Goal: Information Seeking & Learning: Learn about a topic

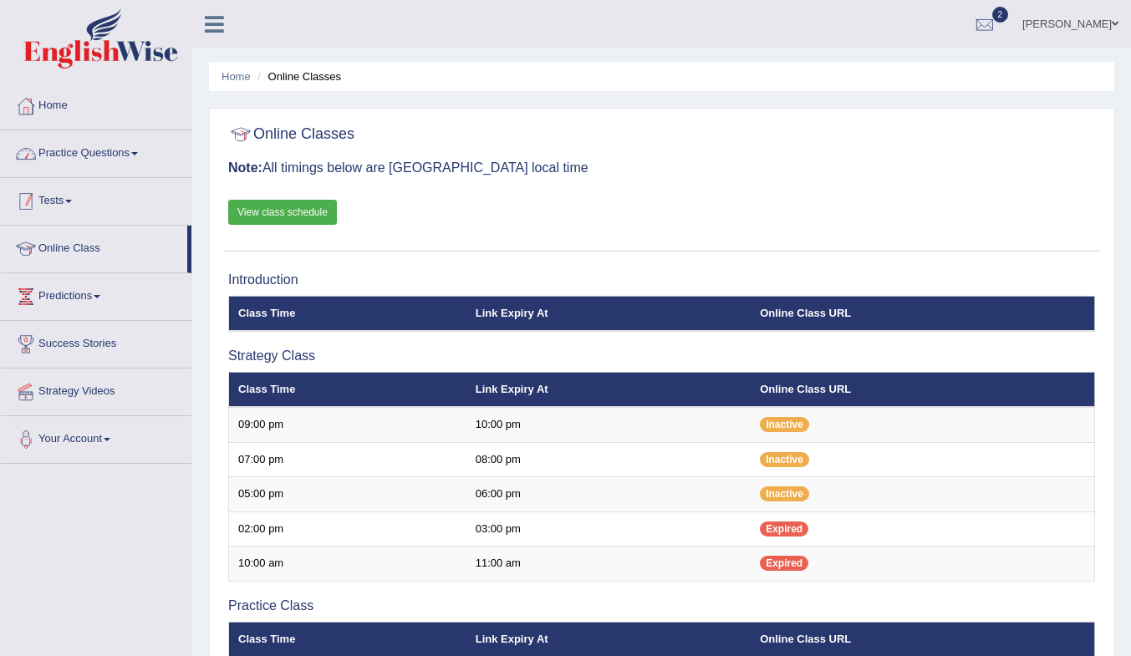
click at [50, 202] on link "Tests" at bounding box center [96, 199] width 191 height 42
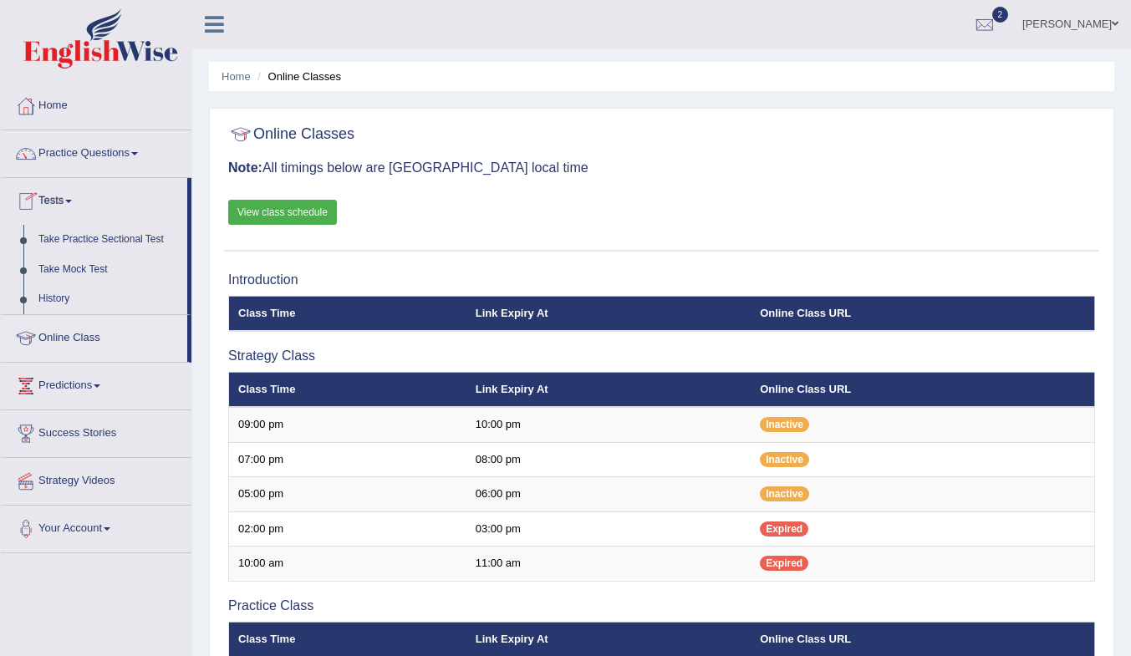
click at [89, 270] on link "Take Mock Test" at bounding box center [109, 270] width 156 height 30
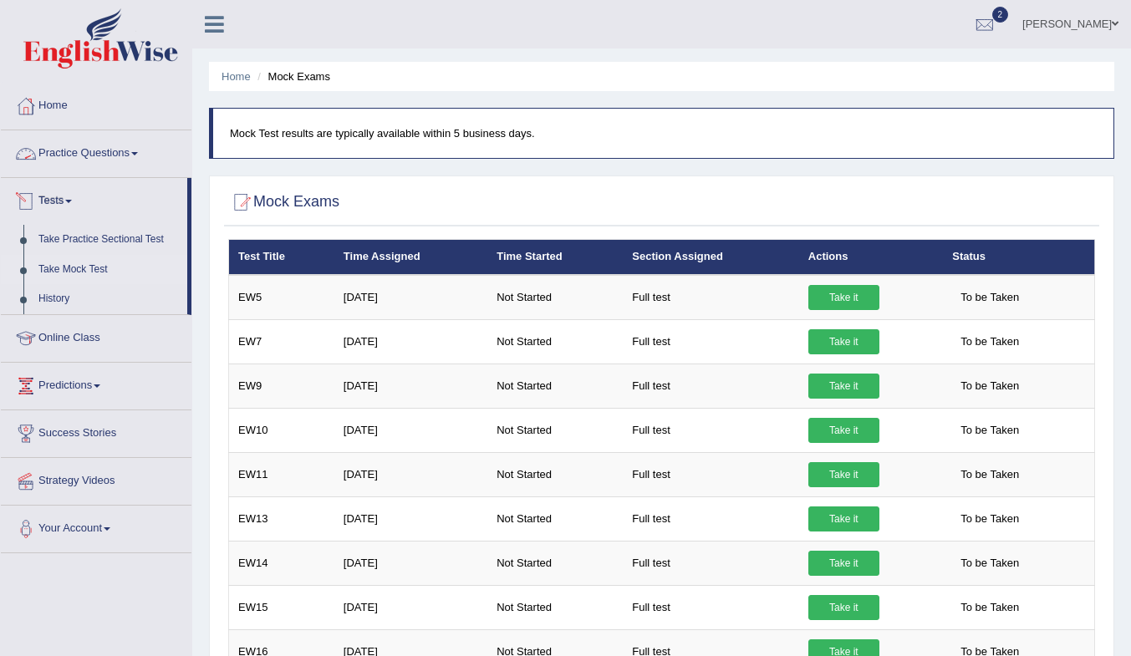
click at [60, 149] on link "Practice Questions" at bounding box center [96, 151] width 191 height 42
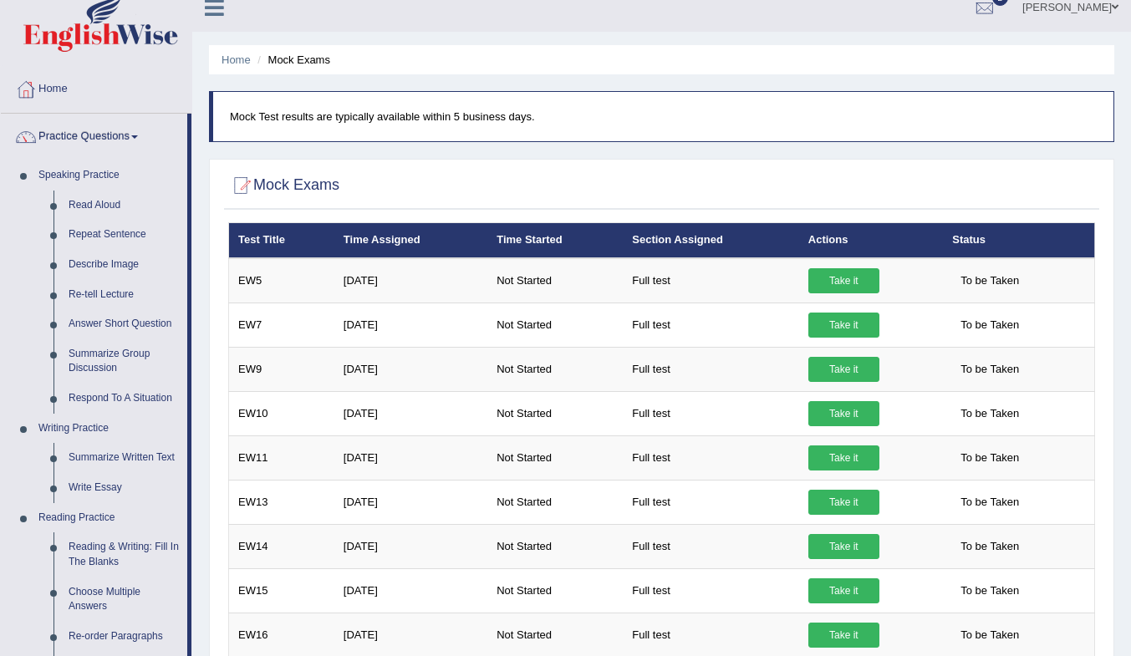
scroll to position [585, 0]
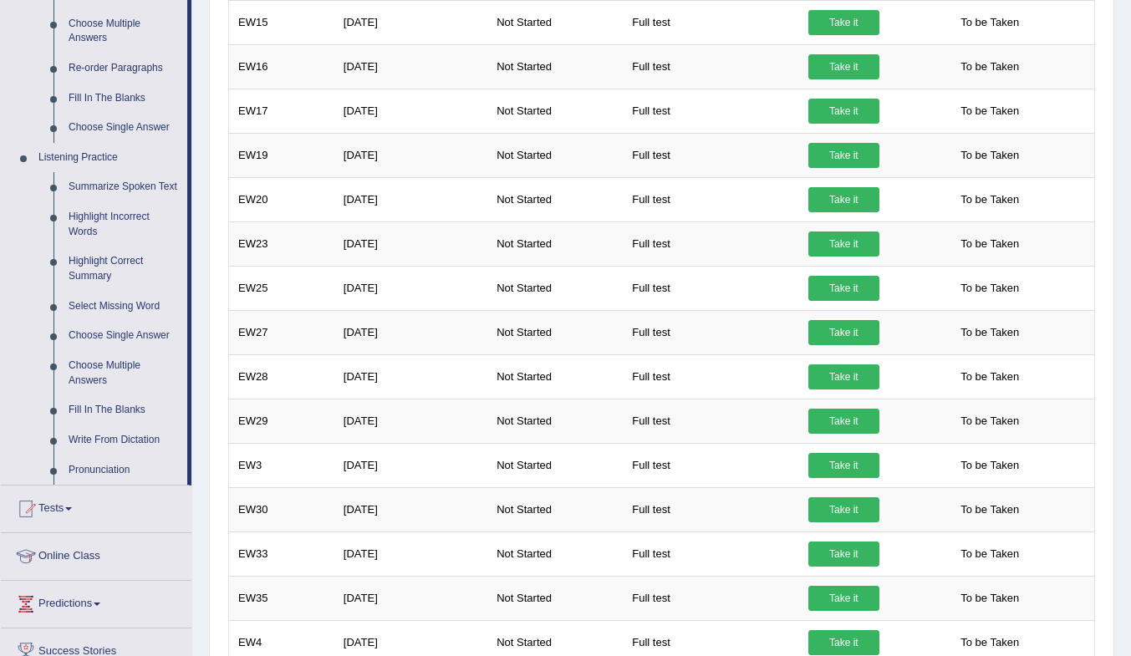
click at [116, 92] on link "Fill In The Blanks" at bounding box center [124, 99] width 126 height 30
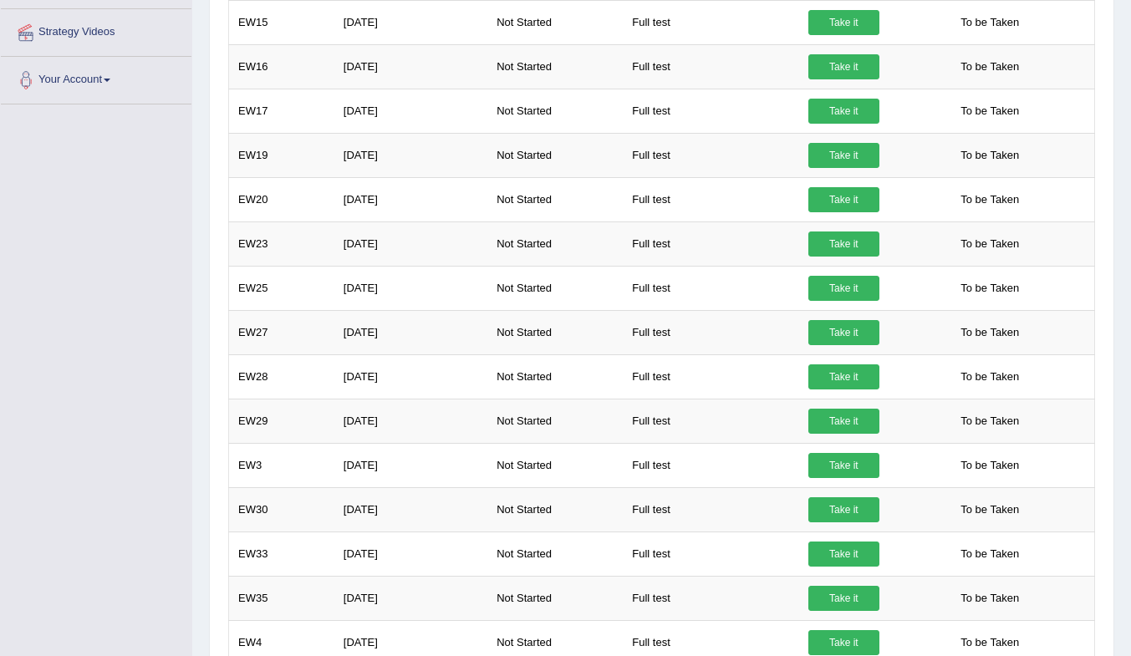
scroll to position [202, 0]
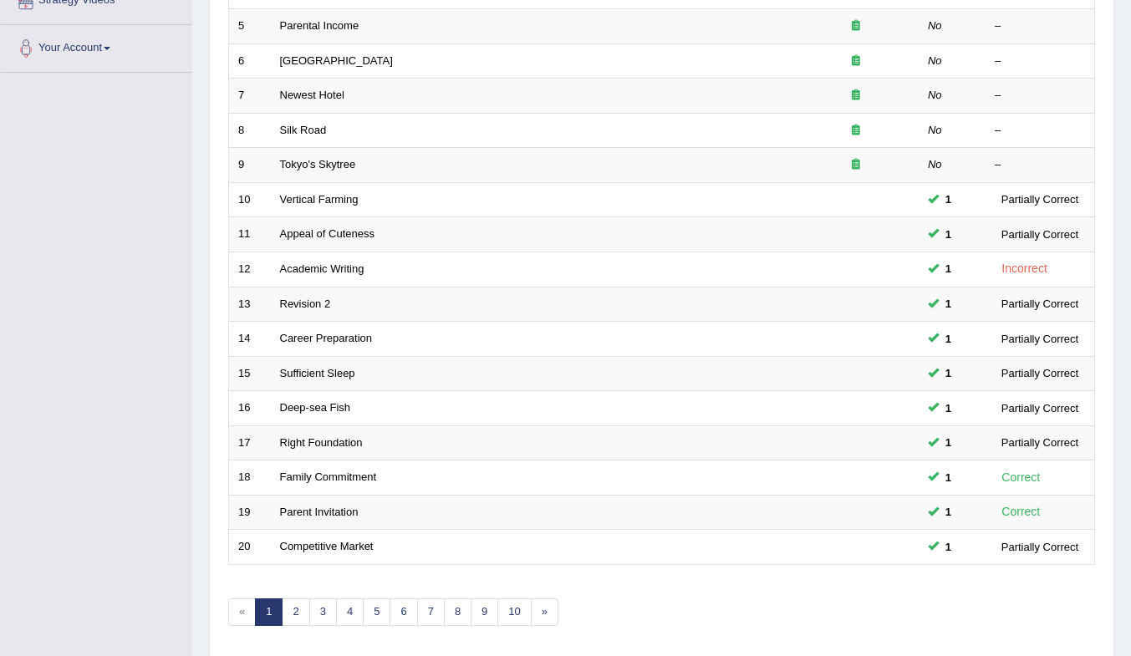
scroll to position [451, 0]
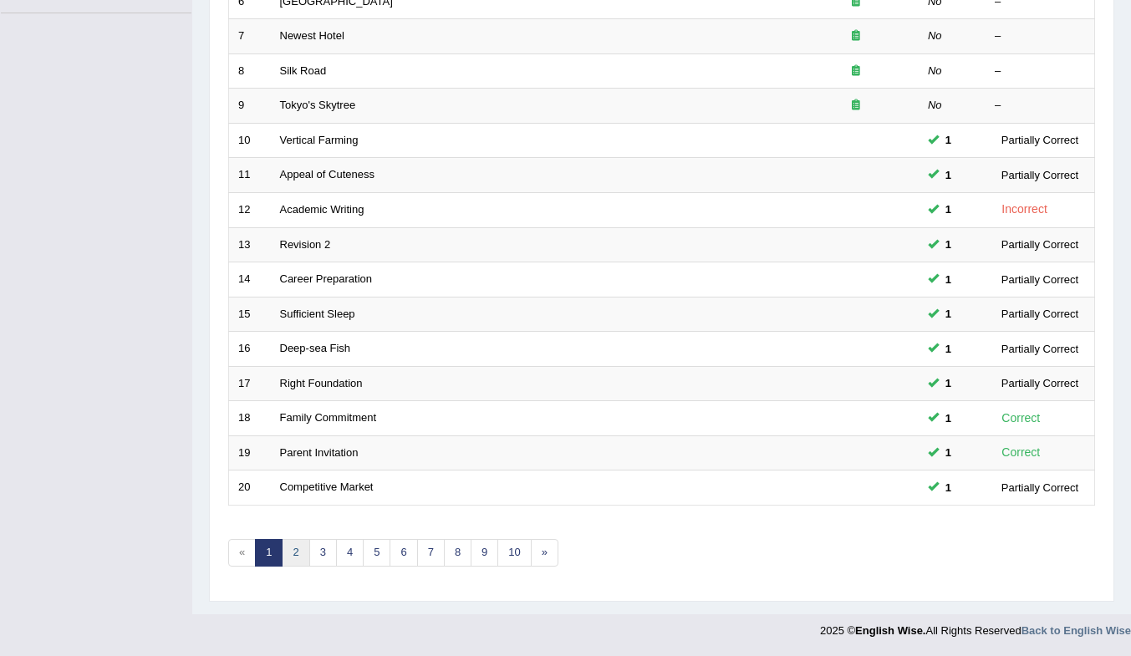
click at [305, 552] on link "2" at bounding box center [296, 553] width 28 height 28
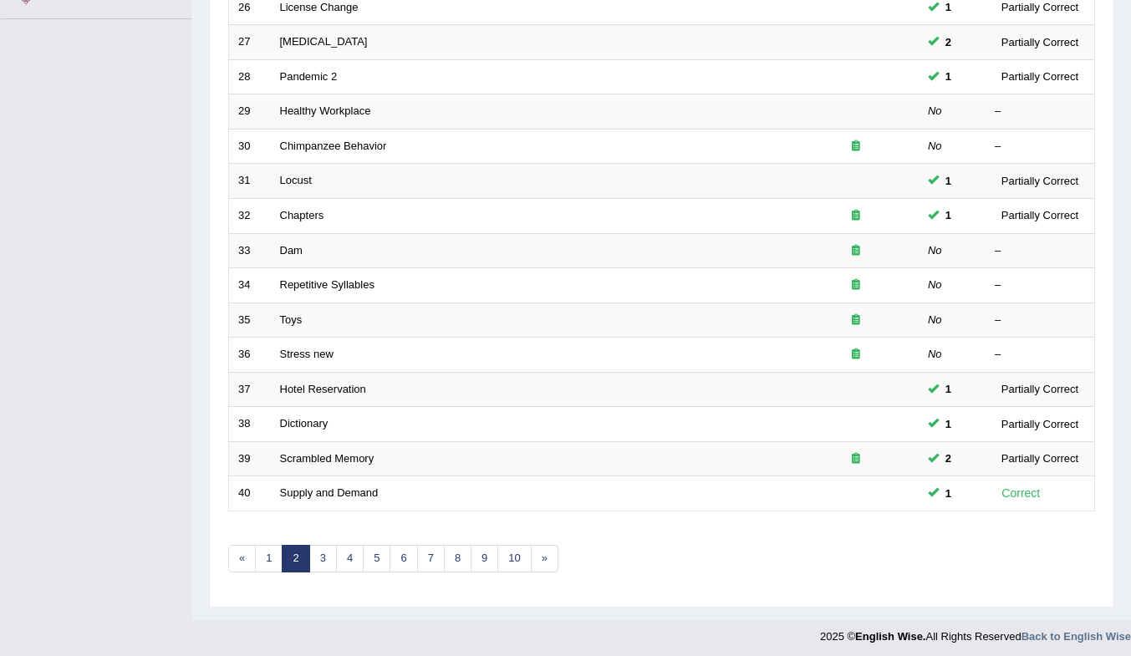
scroll to position [451, 0]
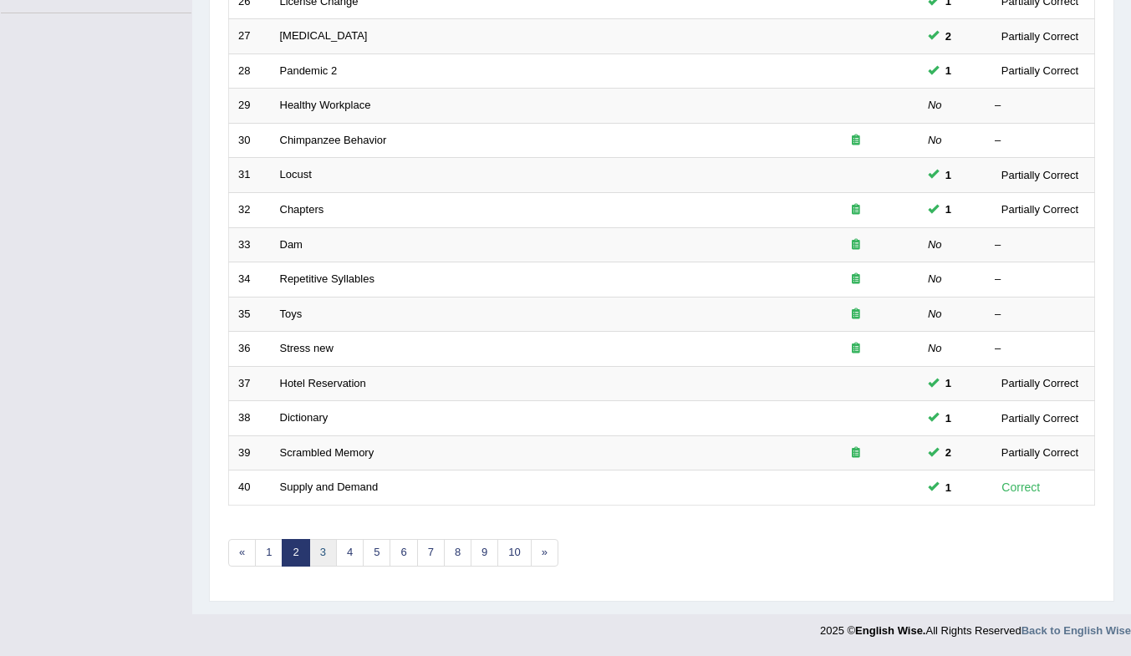
click at [328, 547] on link "3" at bounding box center [323, 553] width 28 height 28
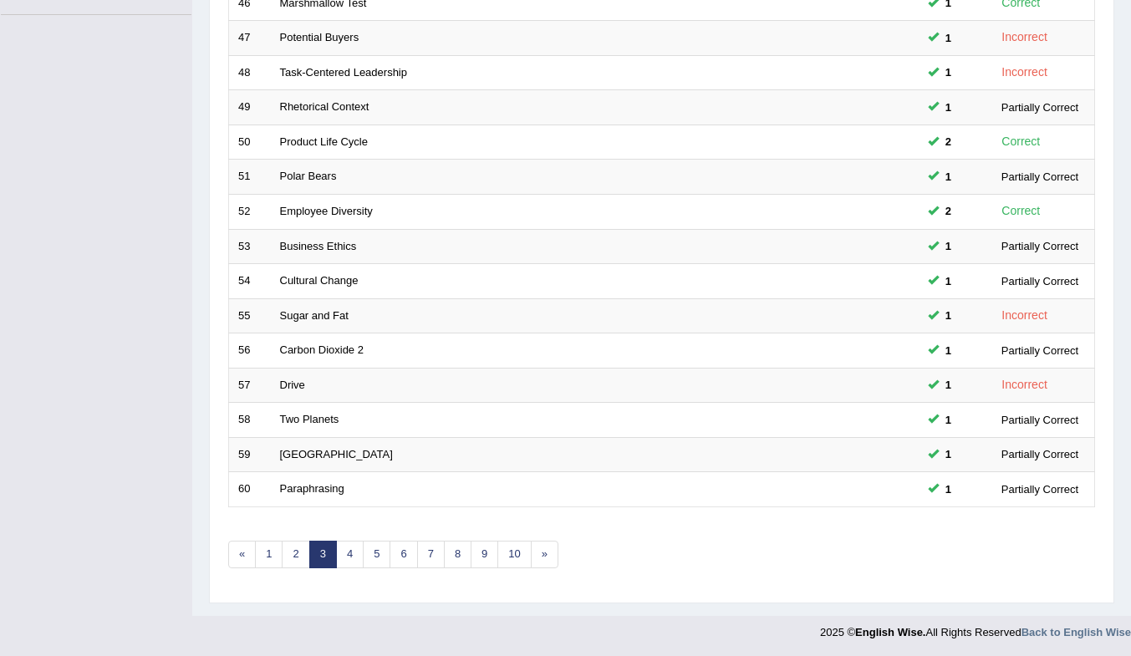
scroll to position [451, 0]
click at [354, 557] on link "4" at bounding box center [350, 553] width 28 height 28
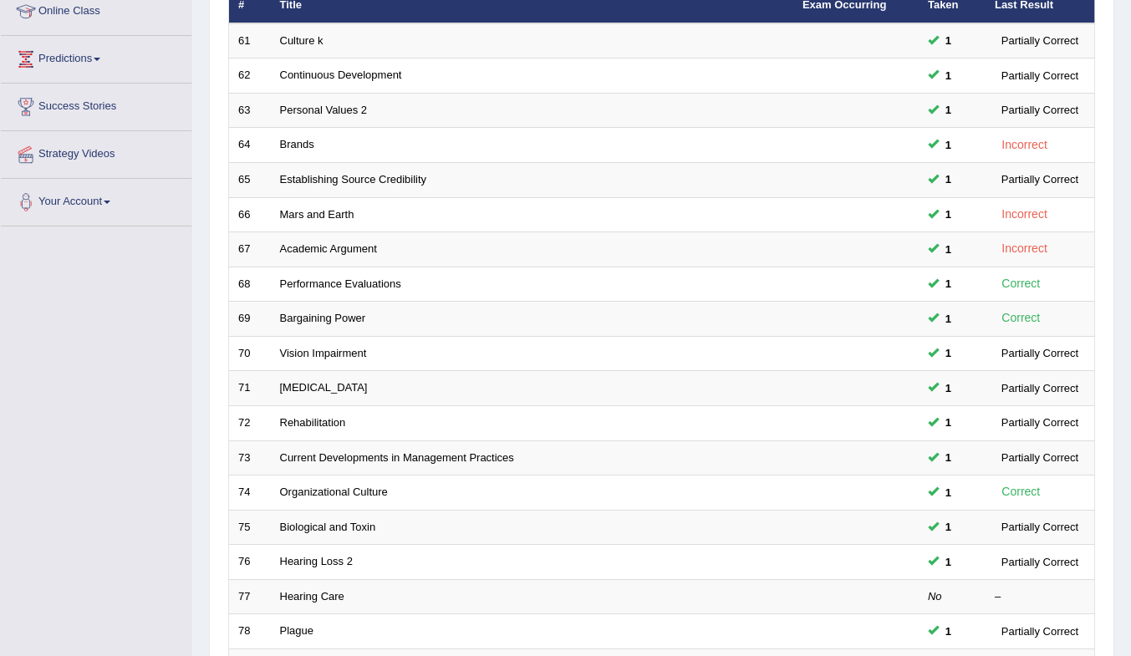
scroll to position [451, 0]
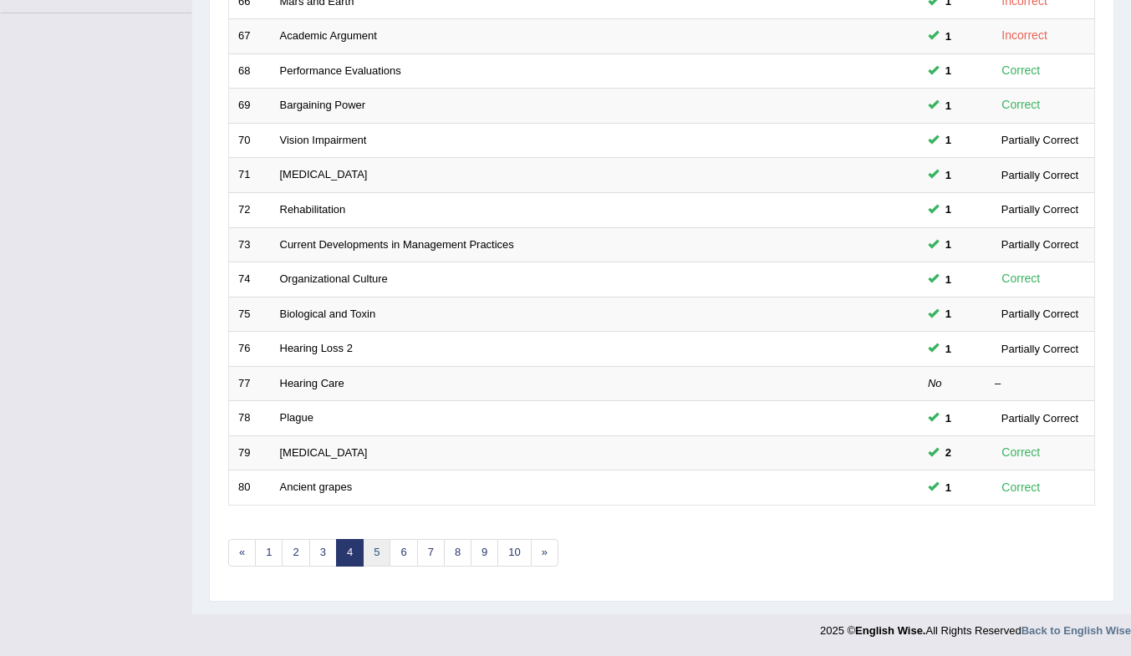
click at [370, 556] on link "5" at bounding box center [377, 553] width 28 height 28
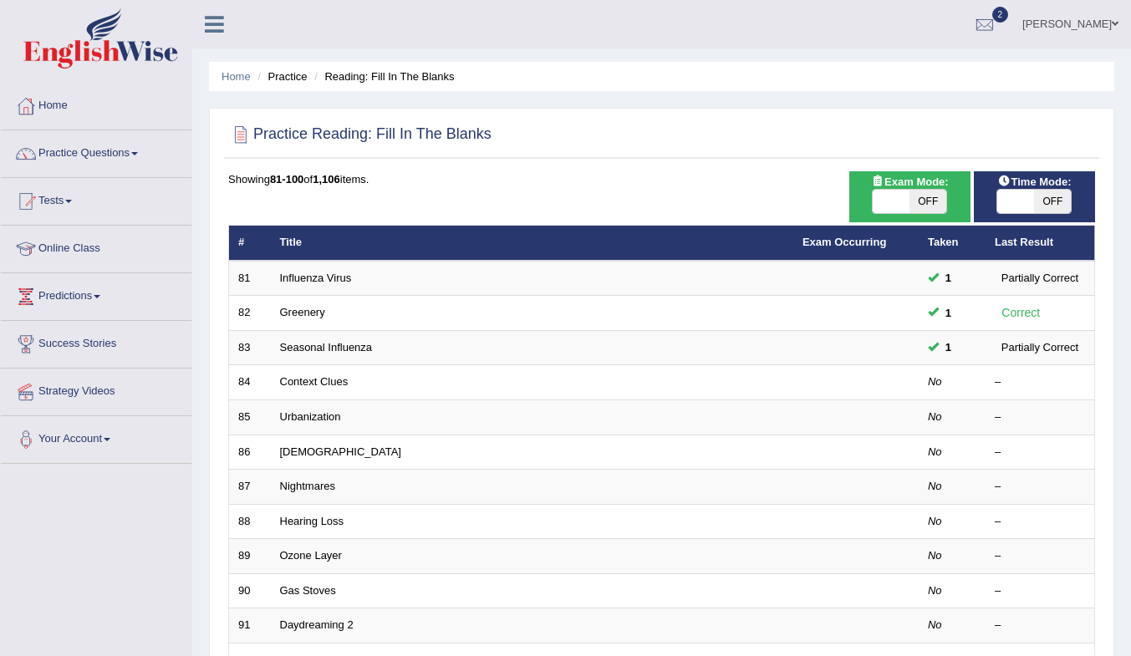
click at [302, 384] on link "Context Clues" at bounding box center [314, 381] width 69 height 13
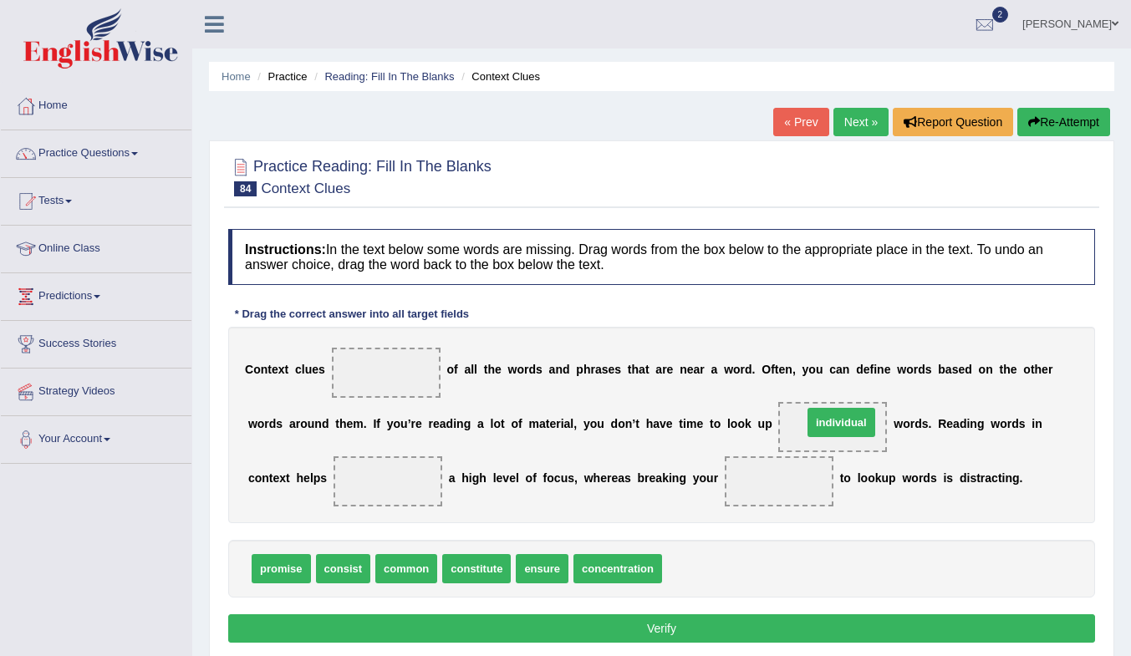
drag, startPoint x: 723, startPoint y: 578, endPoint x: 863, endPoint y: 431, distance: 202.8
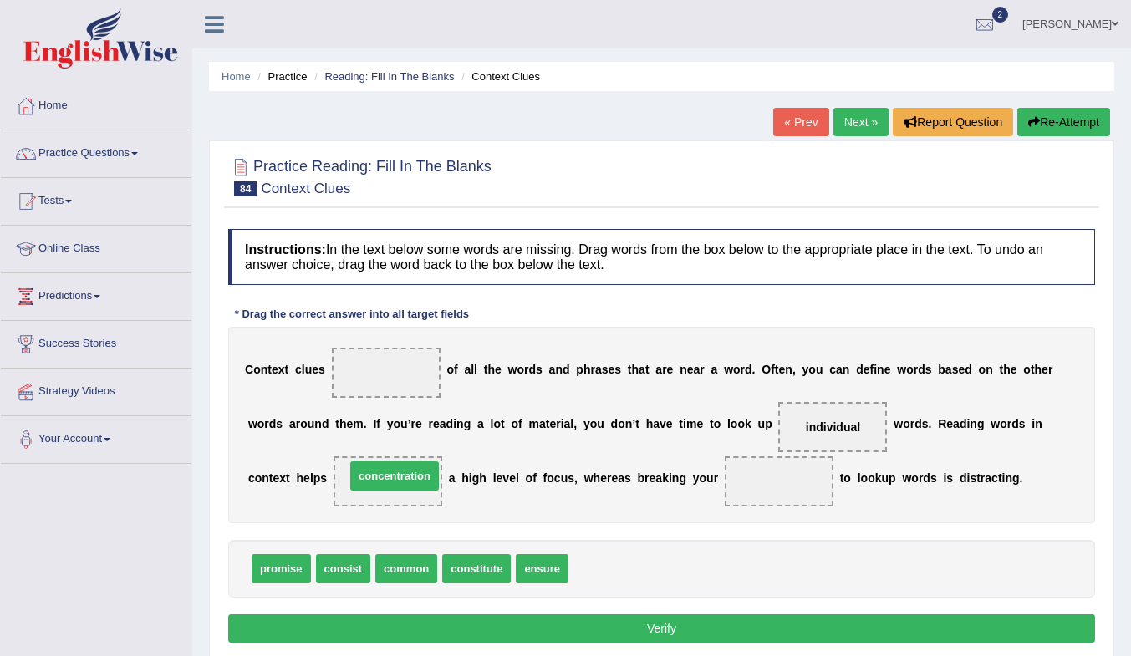
drag, startPoint x: 653, startPoint y: 573, endPoint x: 430, endPoint y: 481, distance: 241.7
drag, startPoint x: 556, startPoint y: 573, endPoint x: 397, endPoint y: 366, distance: 260.5
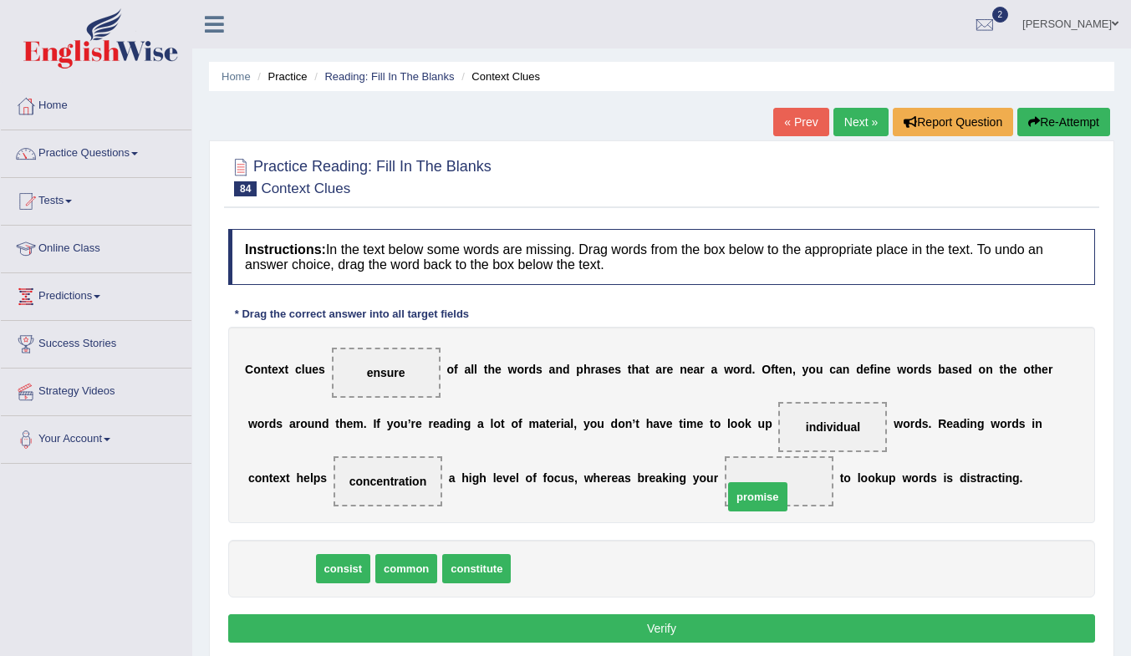
drag, startPoint x: 281, startPoint y: 574, endPoint x: 757, endPoint y: 502, distance: 481.8
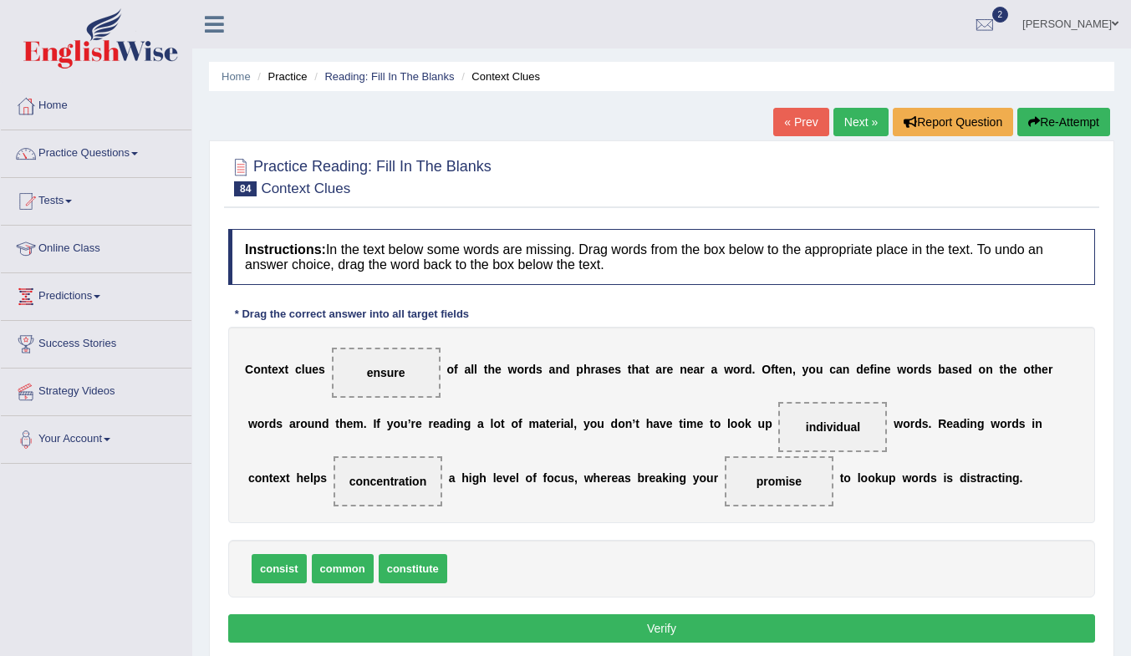
click at [739, 639] on button "Verify" at bounding box center [661, 628] width 867 height 28
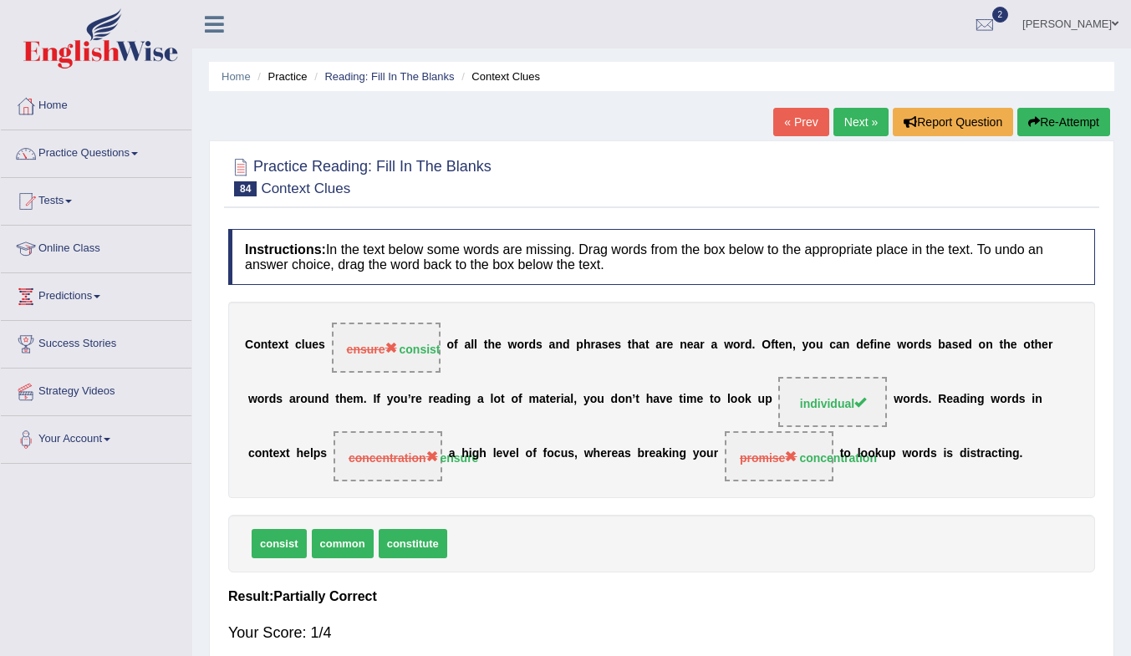
click at [854, 124] on link "Next »" at bounding box center [860, 122] width 55 height 28
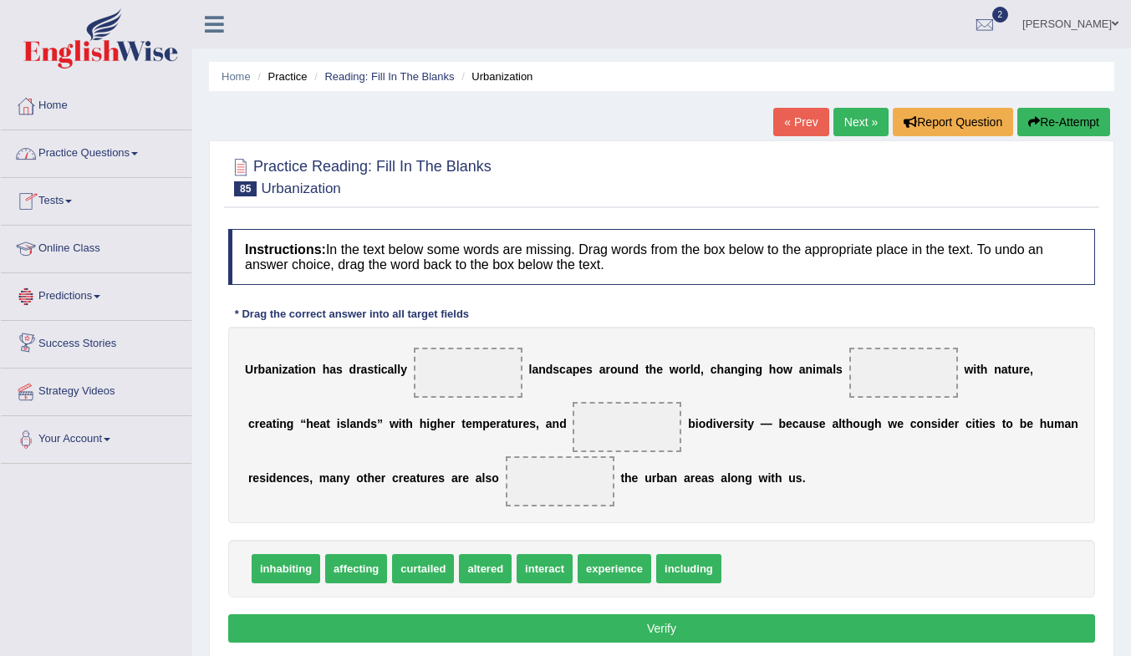
click at [60, 198] on link "Tests" at bounding box center [96, 199] width 191 height 42
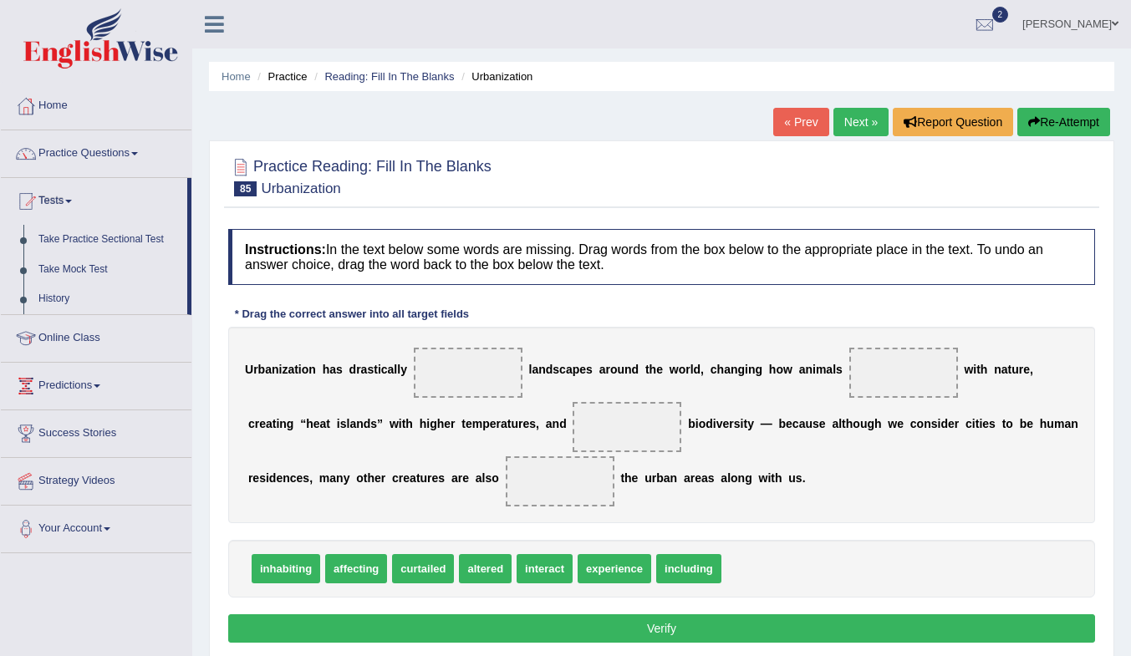
click at [88, 267] on link "Take Mock Test" at bounding box center [109, 270] width 156 height 30
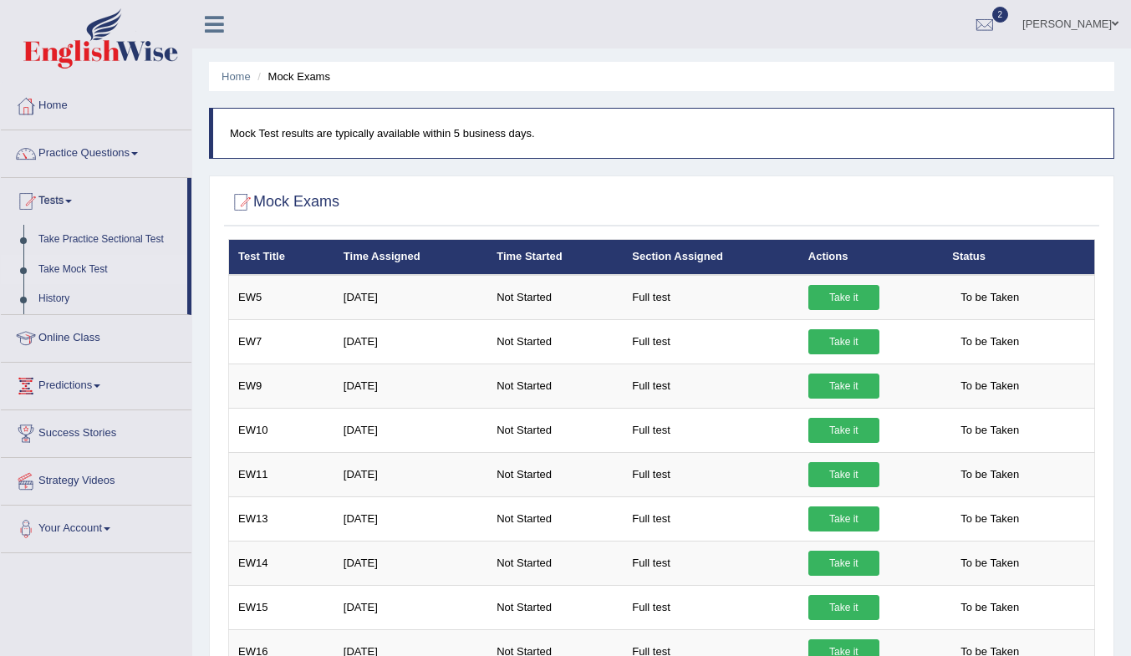
click at [837, 469] on link "Take it" at bounding box center [843, 474] width 71 height 25
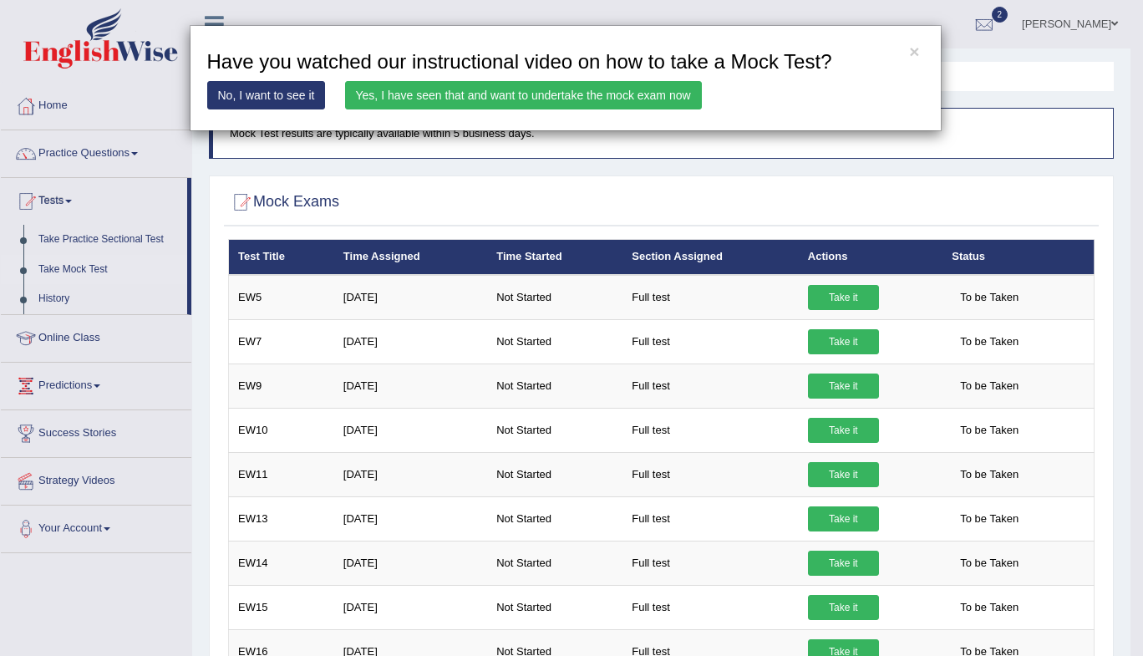
click at [411, 89] on link "Yes, I have seen that and want to undertake the mock exam now" at bounding box center [523, 95] width 357 height 28
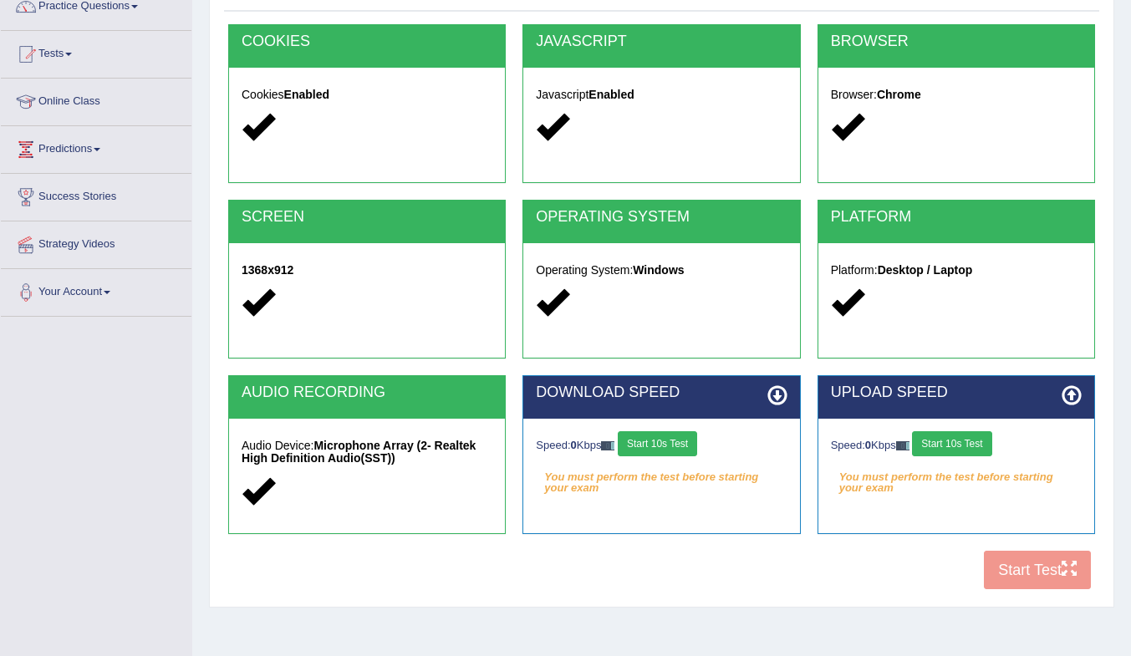
scroll to position [221, 0]
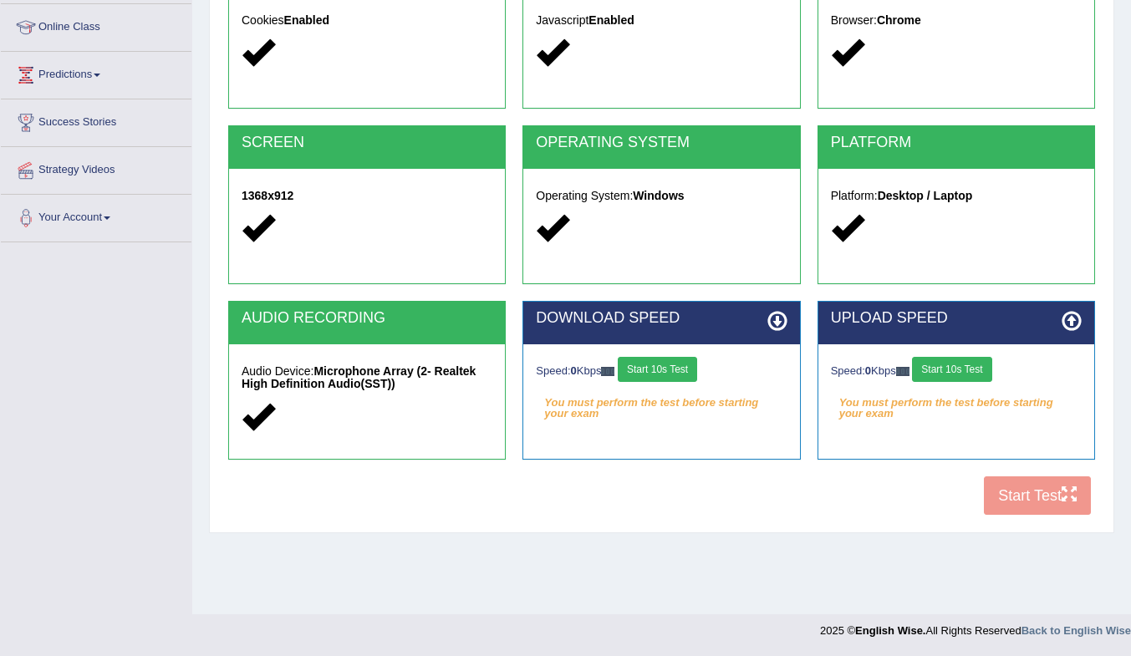
click at [664, 369] on button "Start 10s Test" at bounding box center [657, 369] width 79 height 25
click at [968, 369] on button "Start 10s Test" at bounding box center [951, 369] width 79 height 25
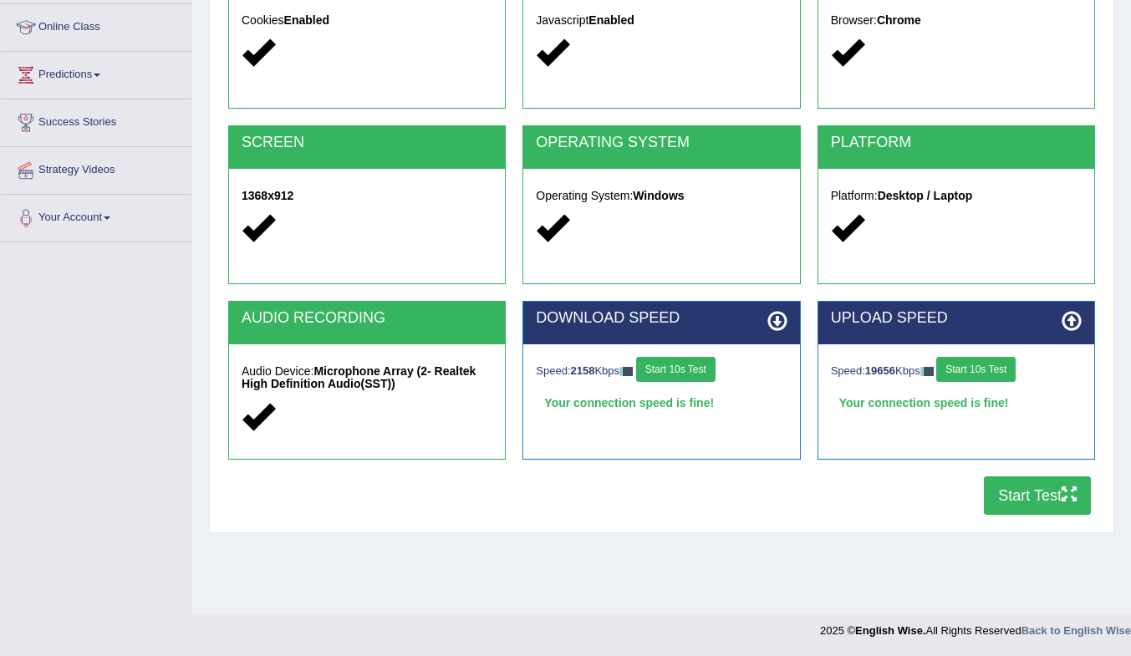
click at [1005, 496] on button "Start Test" at bounding box center [1037, 495] width 107 height 38
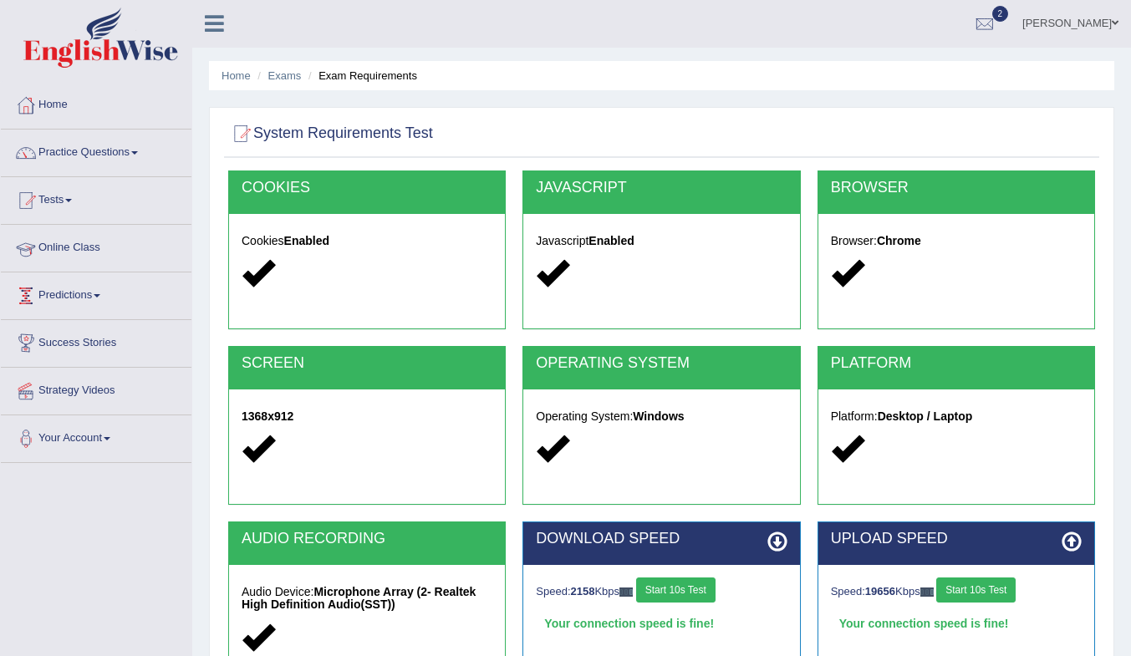
scroll to position [0, 0]
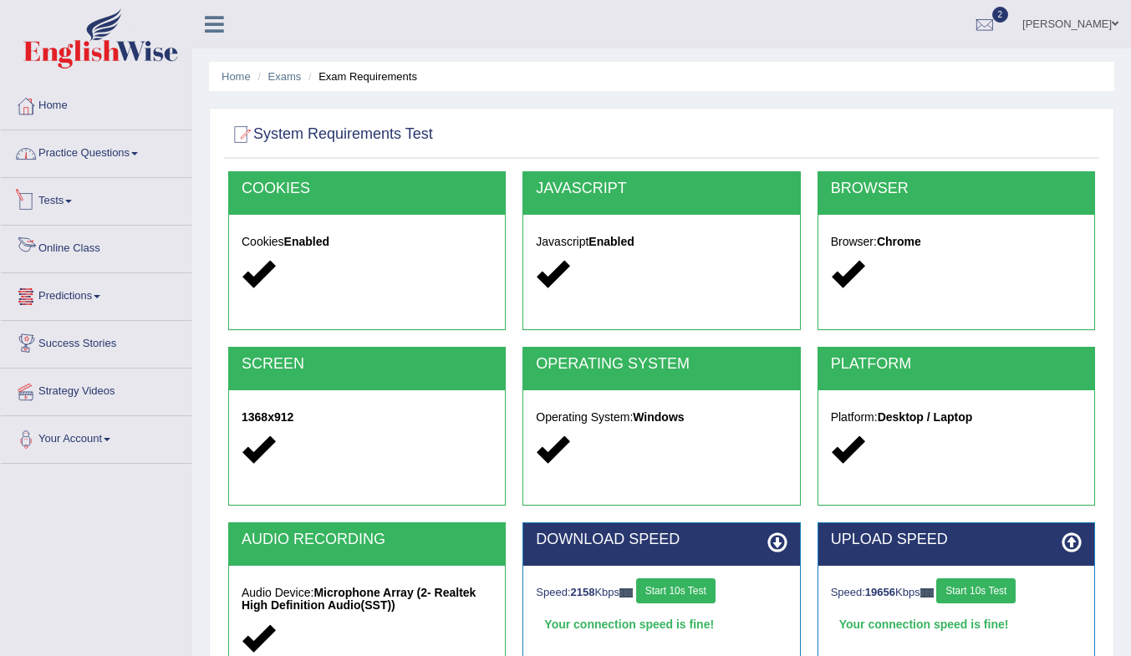
click at [102, 155] on link "Practice Questions" at bounding box center [96, 151] width 191 height 42
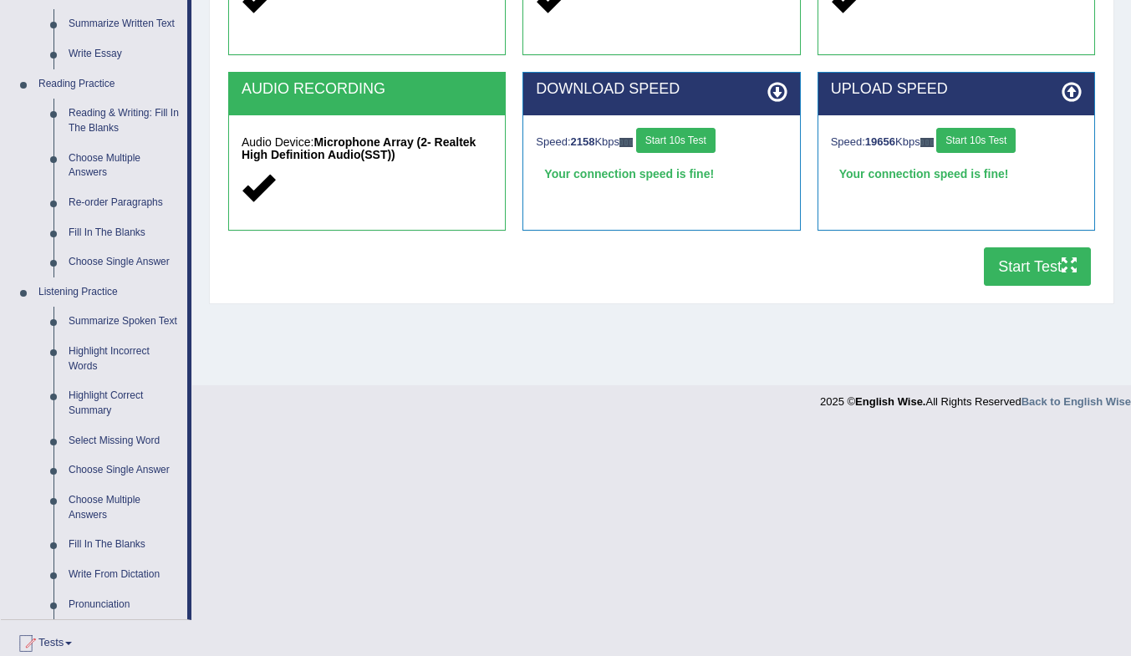
scroll to position [451, 0]
click at [98, 116] on link "Reading & Writing: Fill In The Blanks" at bounding box center [124, 121] width 126 height 44
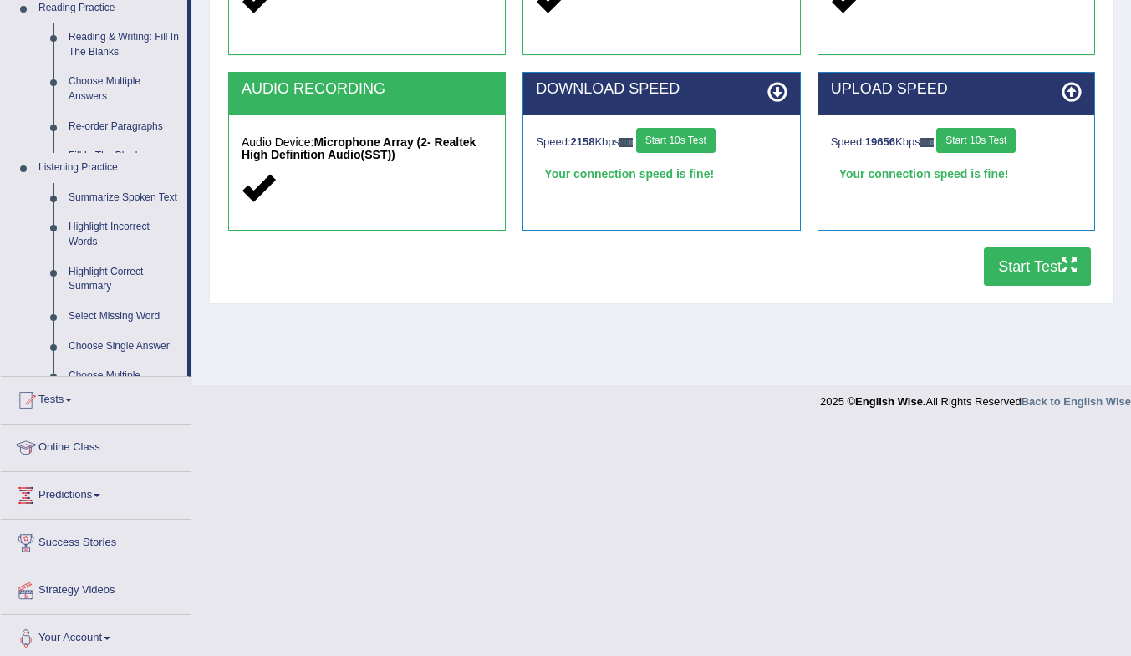
scroll to position [221, 0]
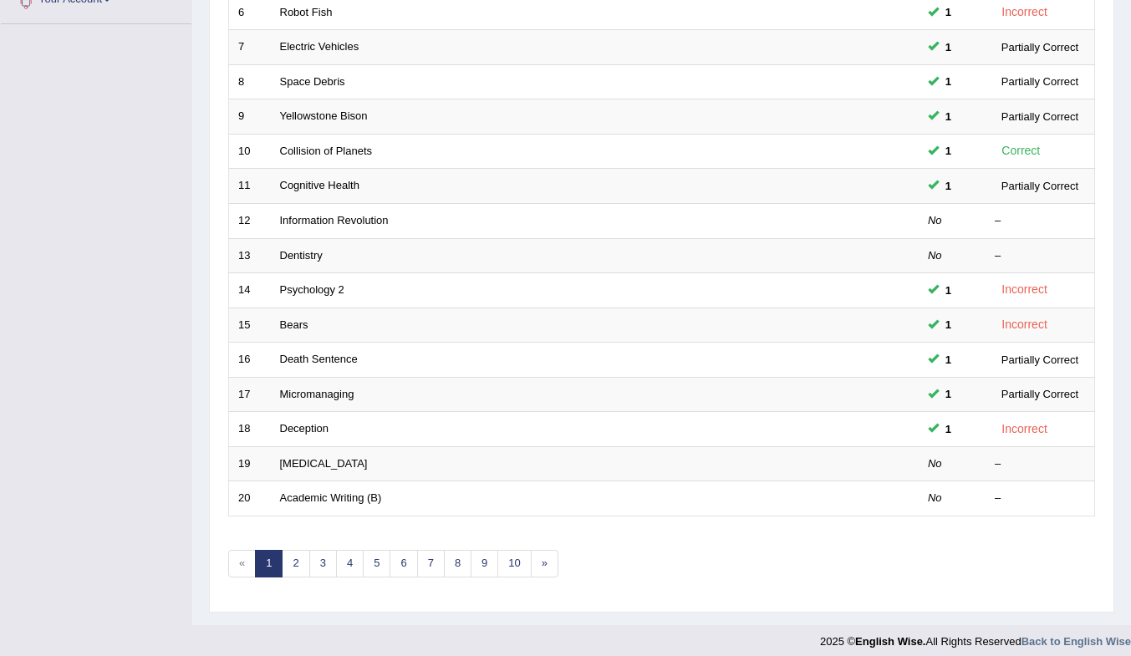
scroll to position [451, 0]
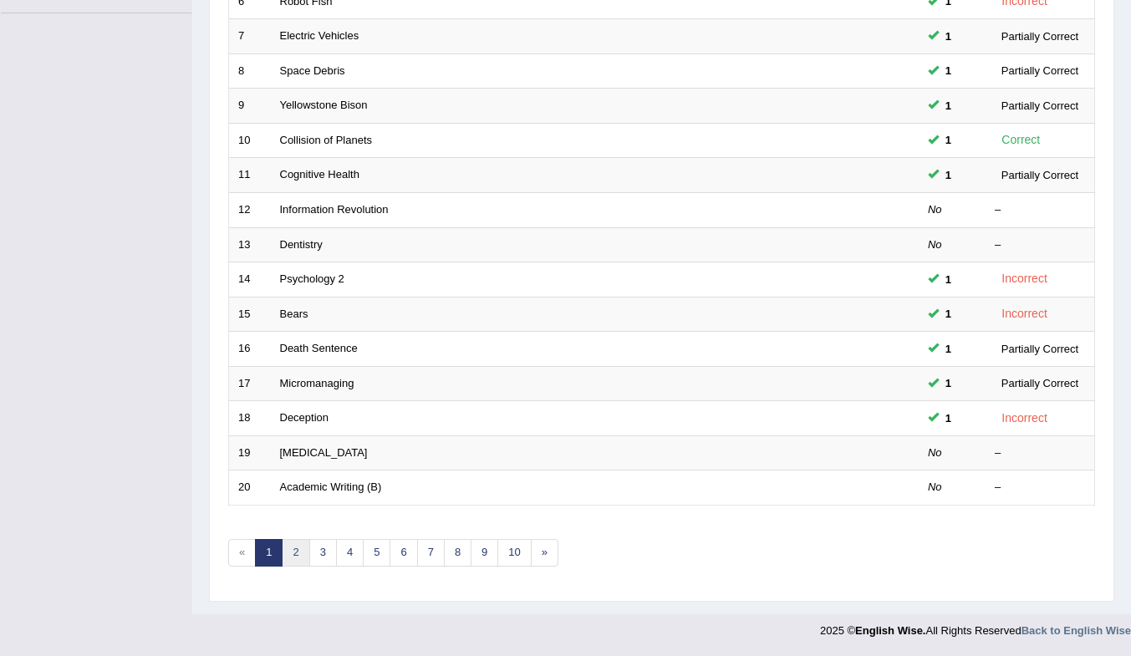
click at [297, 556] on link "2" at bounding box center [296, 553] width 28 height 28
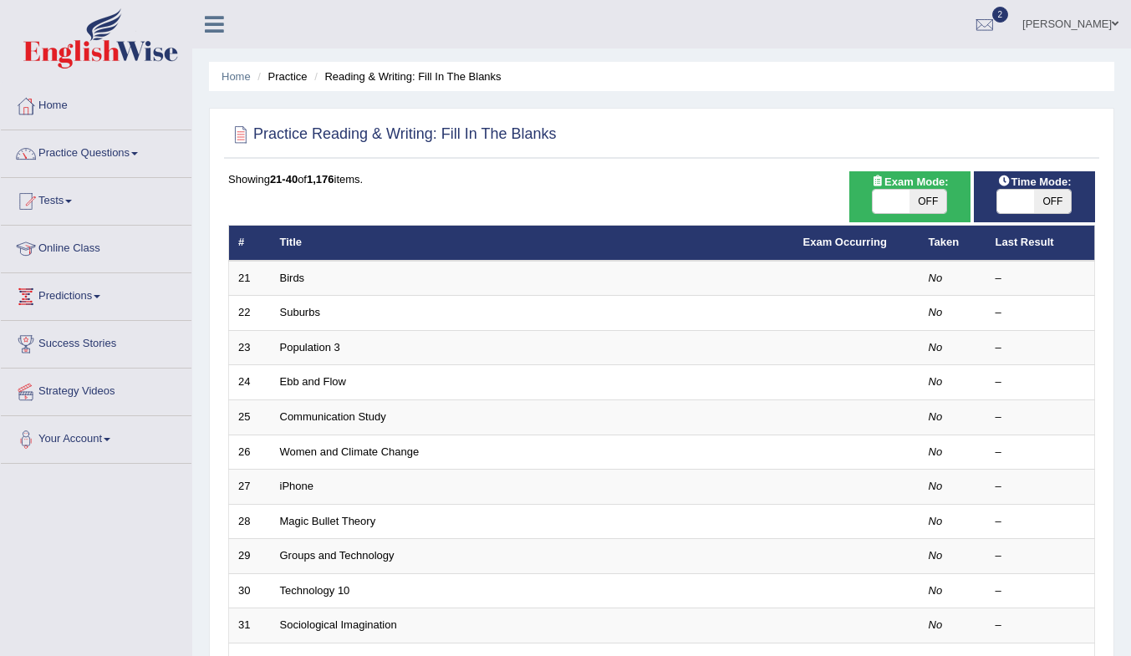
click at [280, 278] on link "Birds" at bounding box center [292, 278] width 25 height 13
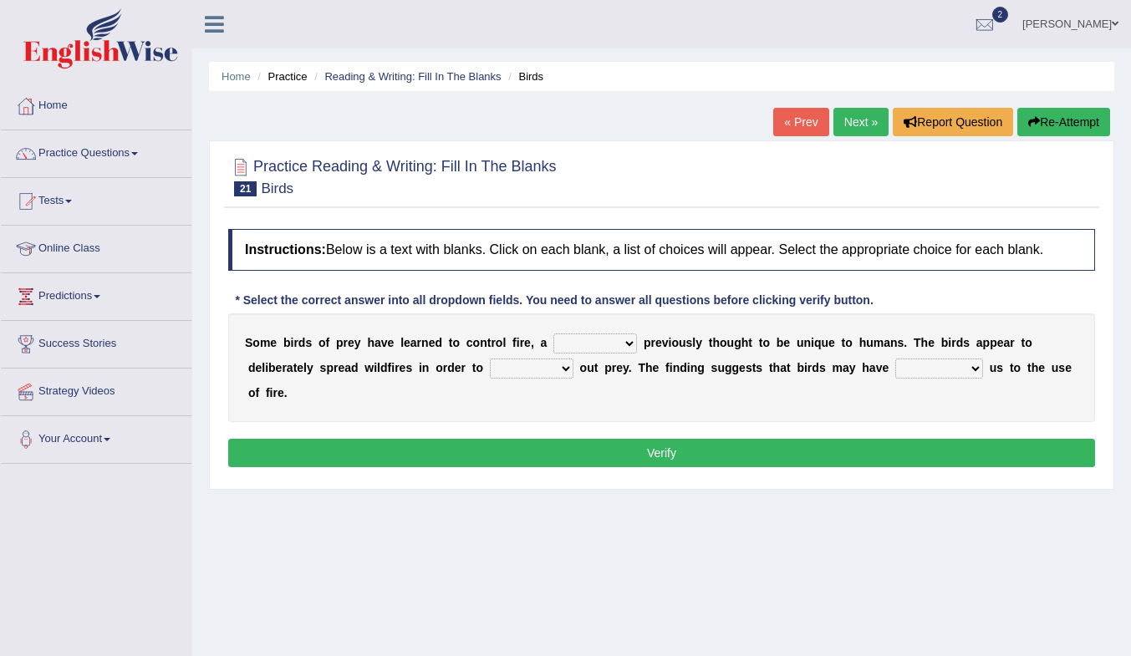
click at [596, 339] on select "question profile tale skill" at bounding box center [595, 343] width 84 height 20
select select "skill"
click at [553, 333] on select "question profile tale skill" at bounding box center [595, 343] width 84 height 20
click at [542, 371] on select "prevent limit span flush" at bounding box center [532, 369] width 84 height 20
select select "prevent"
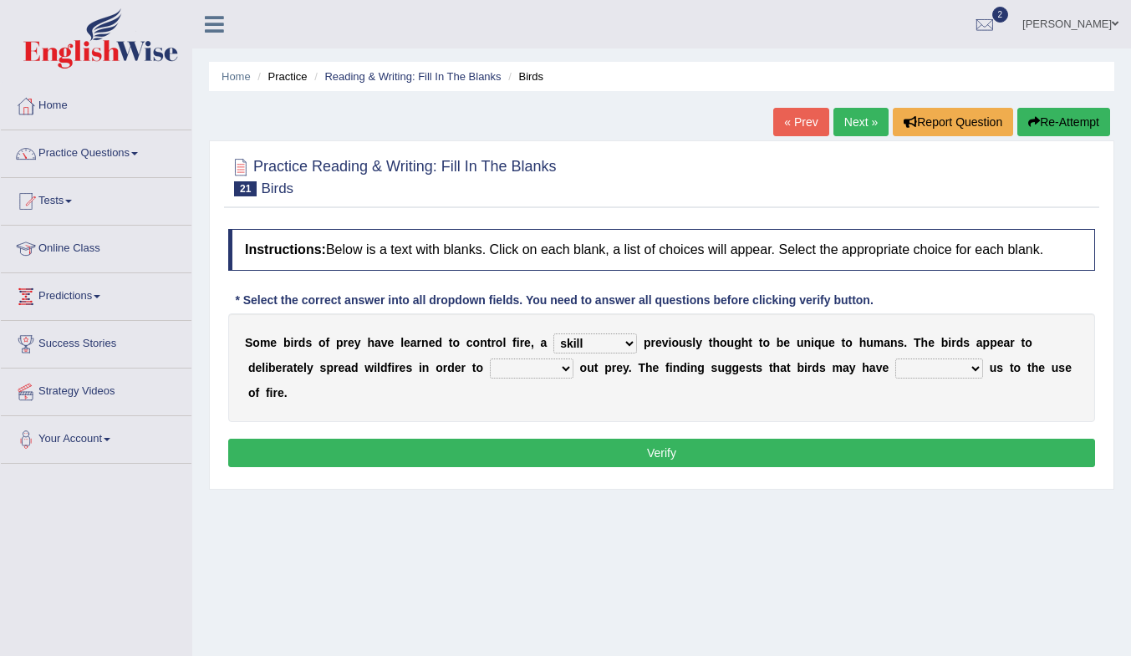
click at [490, 359] on select "prevent limit span flush" at bounding box center [532, 369] width 84 height 20
click at [944, 370] on select "prophesied beaten transmitted forced" at bounding box center [939, 369] width 88 height 20
select select "forced"
click at [895, 359] on select "prophesied beaten transmitted forced" at bounding box center [939, 369] width 88 height 20
click at [565, 462] on button "Verify" at bounding box center [661, 453] width 867 height 28
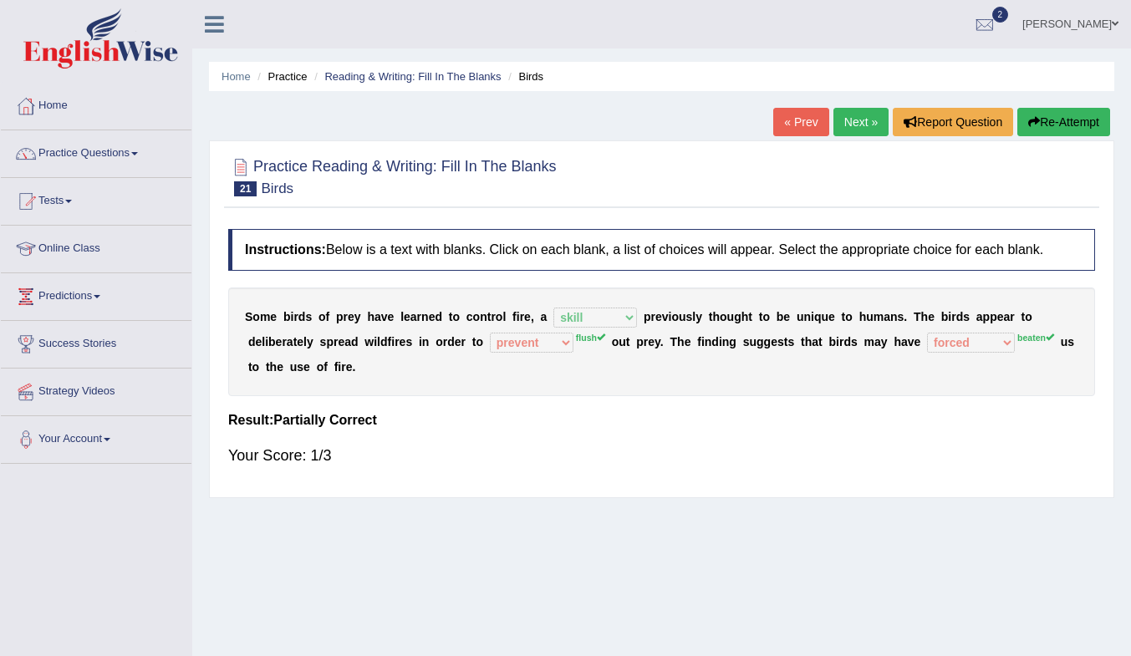
click at [856, 121] on link "Next »" at bounding box center [860, 122] width 55 height 28
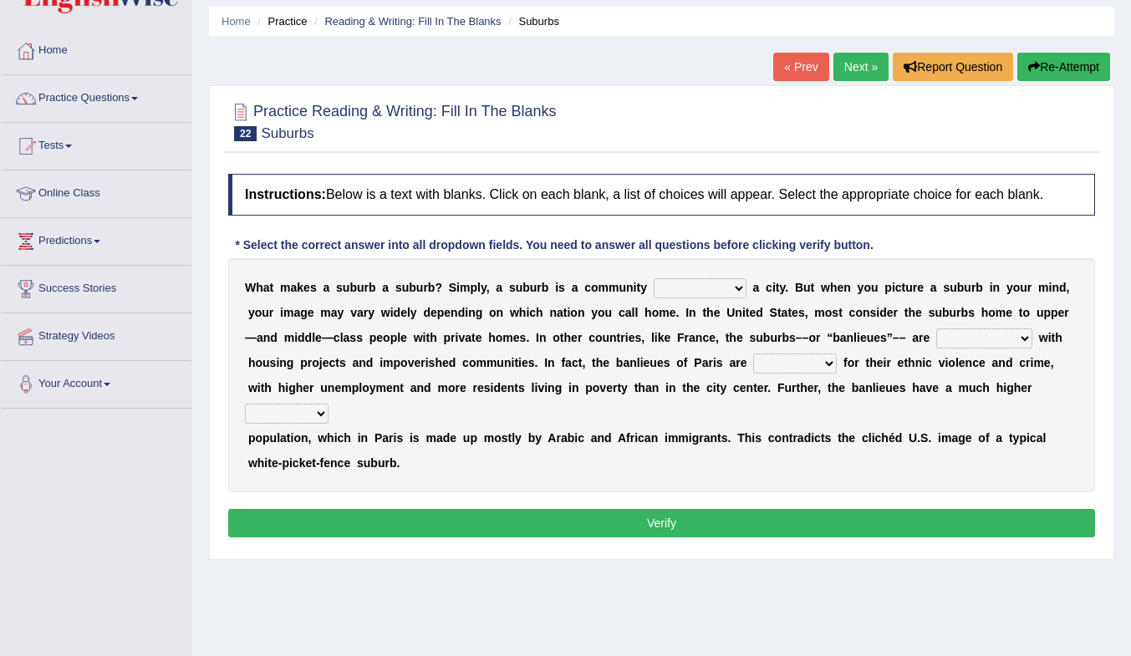
scroll to position [84, 0]
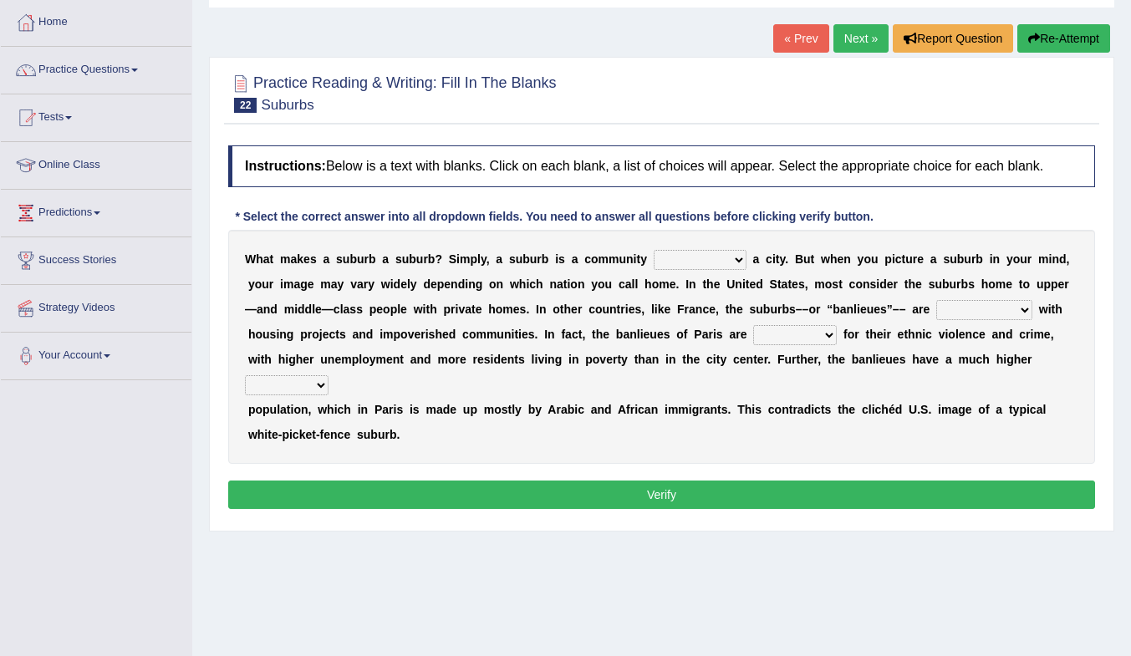
click at [714, 258] on select "lying locating situating surrounding" at bounding box center [700, 260] width 93 height 20
select select "locating"
click at [654, 250] on select "lying locating situating surrounding" at bounding box center [700, 260] width 93 height 20
click at [1011, 313] on select "antonymous antibiotic synonymous synthetic" at bounding box center [984, 310] width 96 height 20
select select "synthetic"
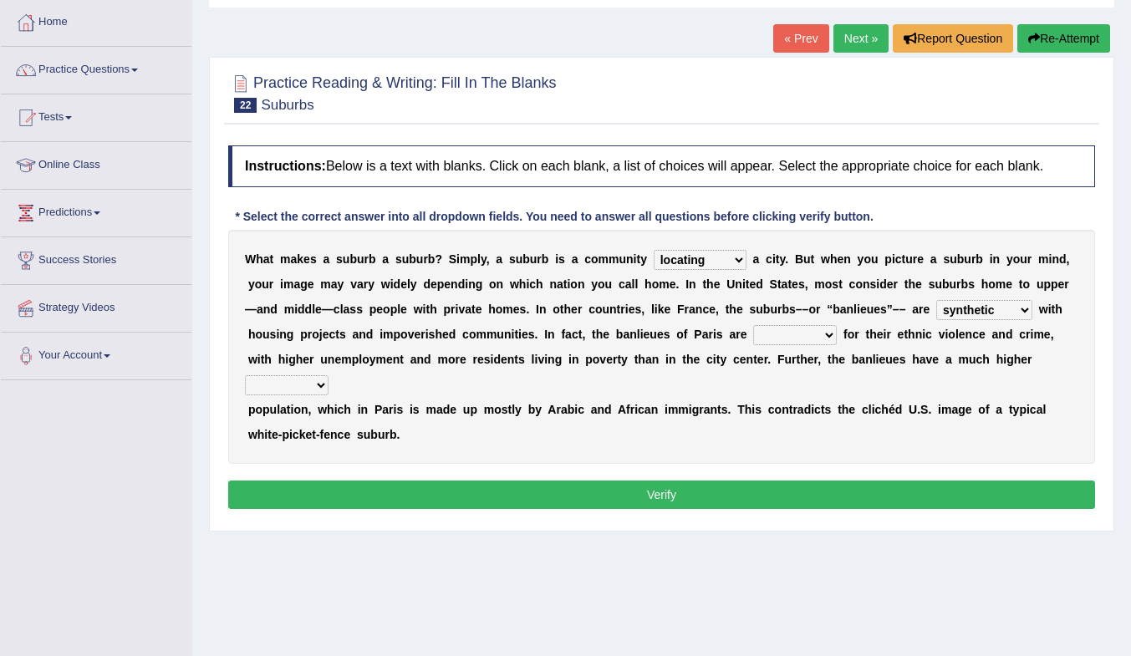
click at [936, 300] on select "antonymous antibiotic synonymous synthetic" at bounding box center [984, 310] width 96 height 20
click at [793, 331] on select "clamorous sensitive famous notorious" at bounding box center [795, 335] width 84 height 20
select select "famous"
click at [753, 325] on select "clamorous sensitive famous notorious" at bounding box center [795, 335] width 84 height 20
click at [312, 386] on select "local young immigrant senior" at bounding box center [287, 385] width 84 height 20
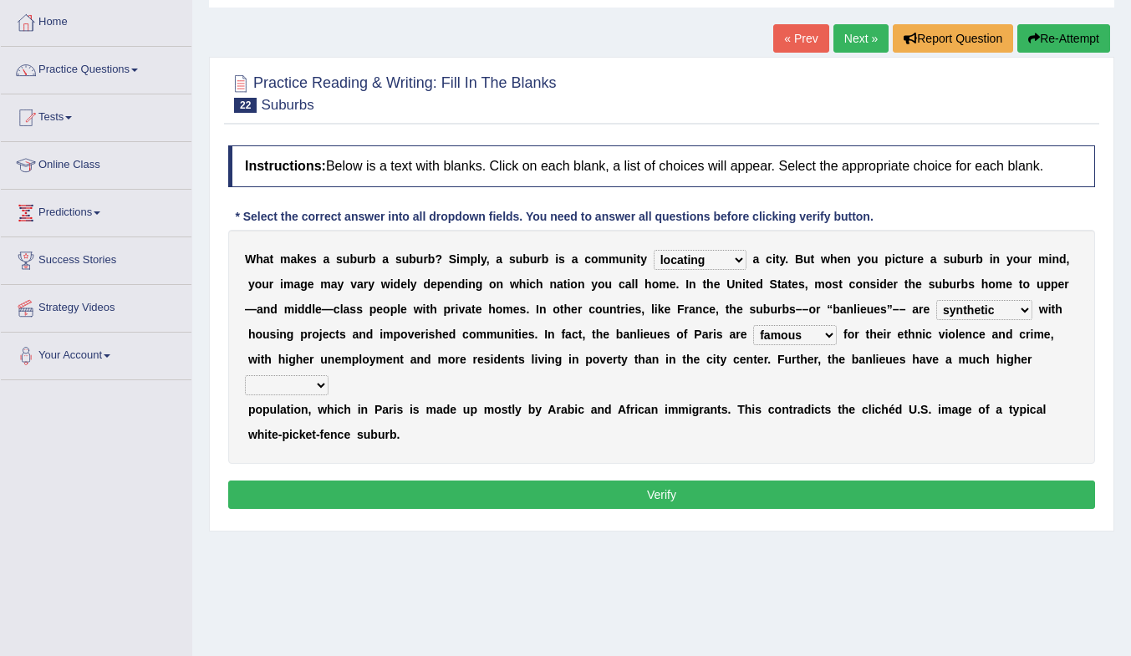
drag, startPoint x: 651, startPoint y: 400, endPoint x: 664, endPoint y: 390, distance: 15.5
click at [651, 400] on div "W h a t m a k e s a s u b u r b a s u b u r b ? S i m p l y , a s u b u r b i s…" at bounding box center [661, 347] width 867 height 234
click at [298, 384] on select "local young immigrant senior" at bounding box center [287, 385] width 84 height 20
select select "immigrant"
click at [245, 375] on select "local young immigrant senior" at bounding box center [287, 385] width 84 height 20
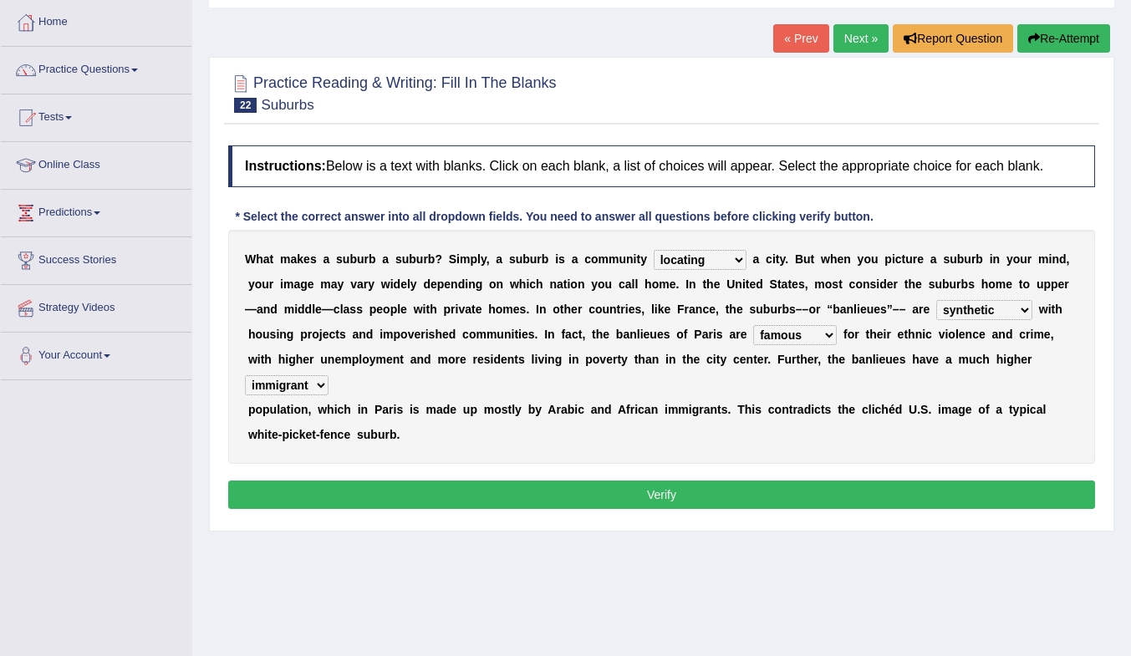
click at [456, 487] on button "Verify" at bounding box center [661, 495] width 867 height 28
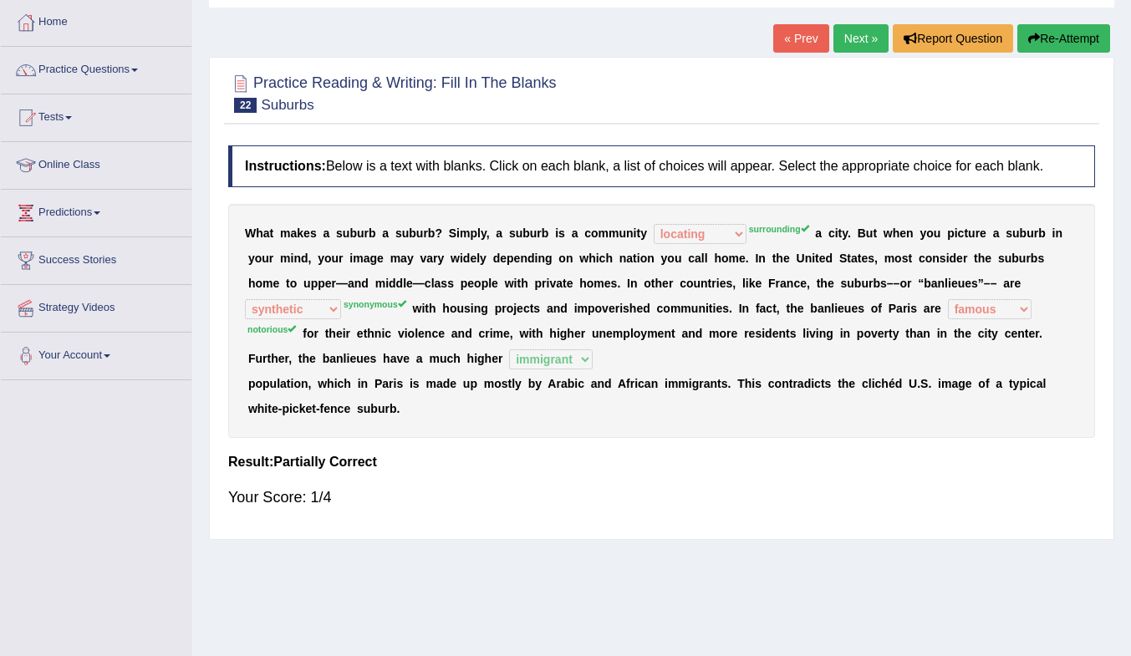
click at [844, 35] on link "Next »" at bounding box center [860, 38] width 55 height 28
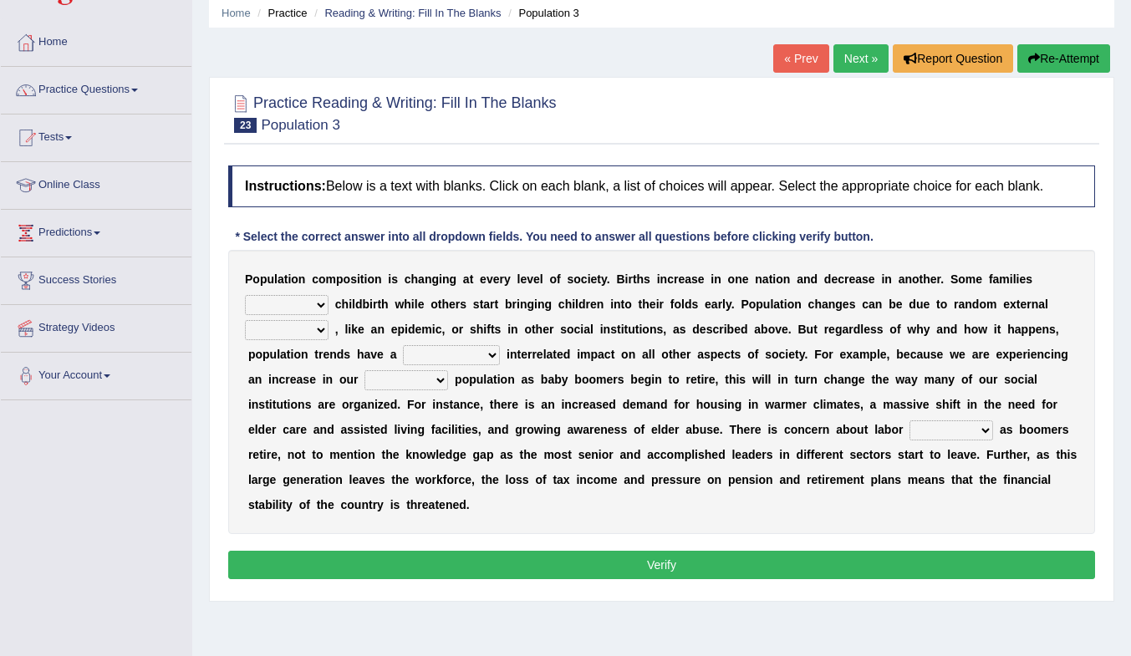
scroll to position [84, 0]
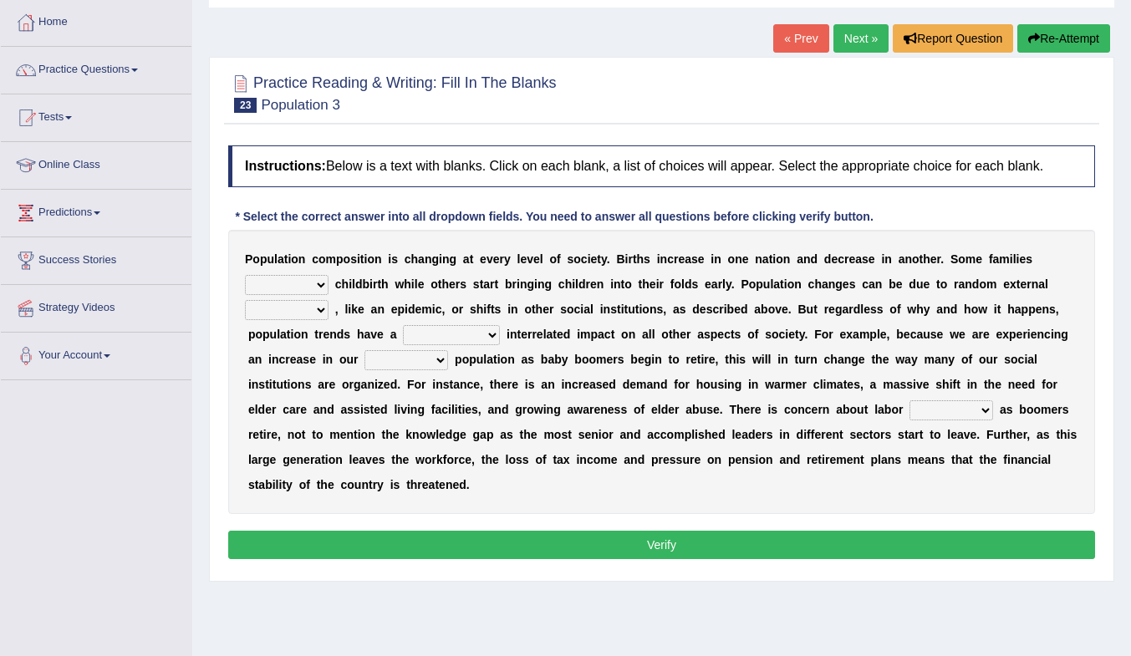
click at [293, 288] on select "demand default deliver delay" at bounding box center [287, 285] width 84 height 20
select select "deliver"
click at [245, 275] on select "demand default deliver delay" at bounding box center [287, 285] width 84 height 20
click at [290, 313] on select "variations fortune formation forces" at bounding box center [287, 310] width 84 height 20
select select "forces"
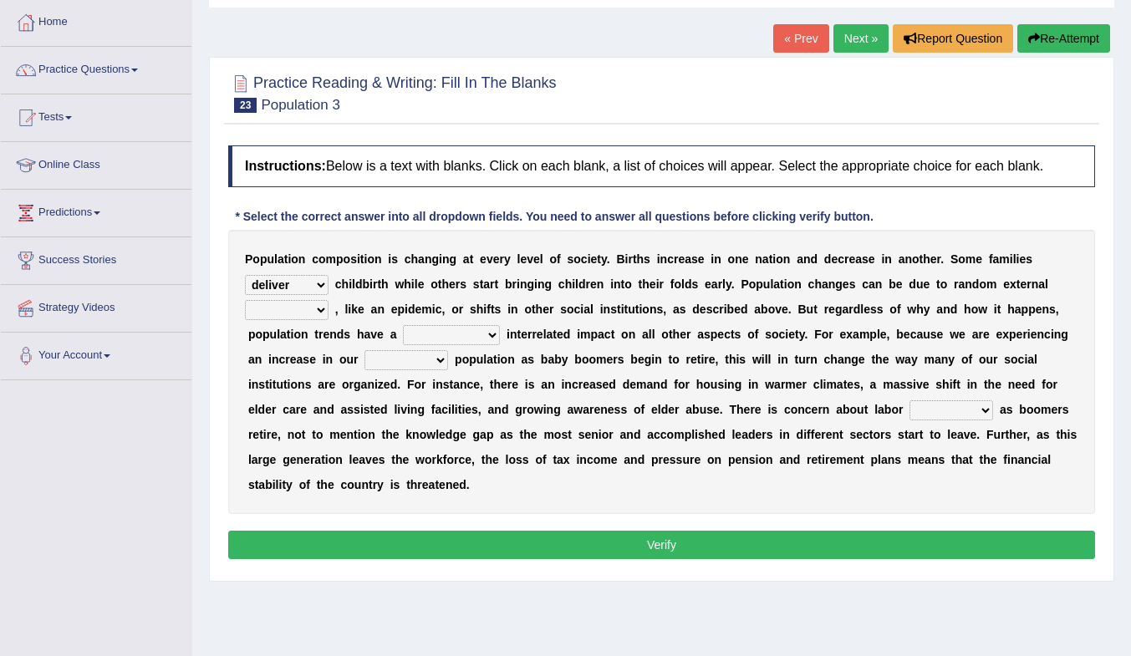
click at [245, 300] on select "variations fortune formation forces" at bounding box center [287, 310] width 84 height 20
